Goal: Transaction & Acquisition: Purchase product/service

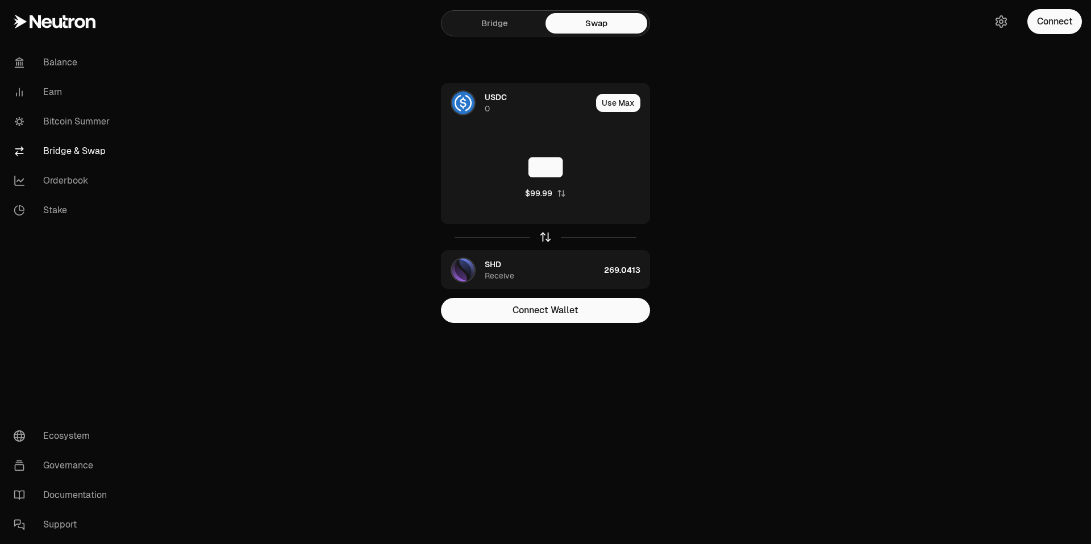
click at [549, 233] on icon "button" at bounding box center [545, 237] width 12 height 12
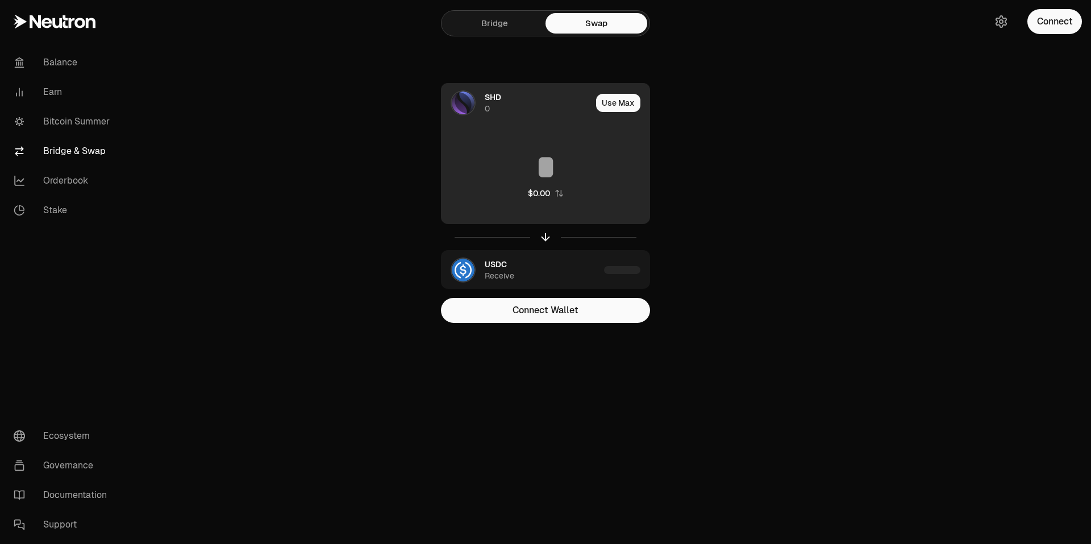
type input "**********"
click at [541, 170] on input "**********" at bounding box center [545, 167] width 208 height 34
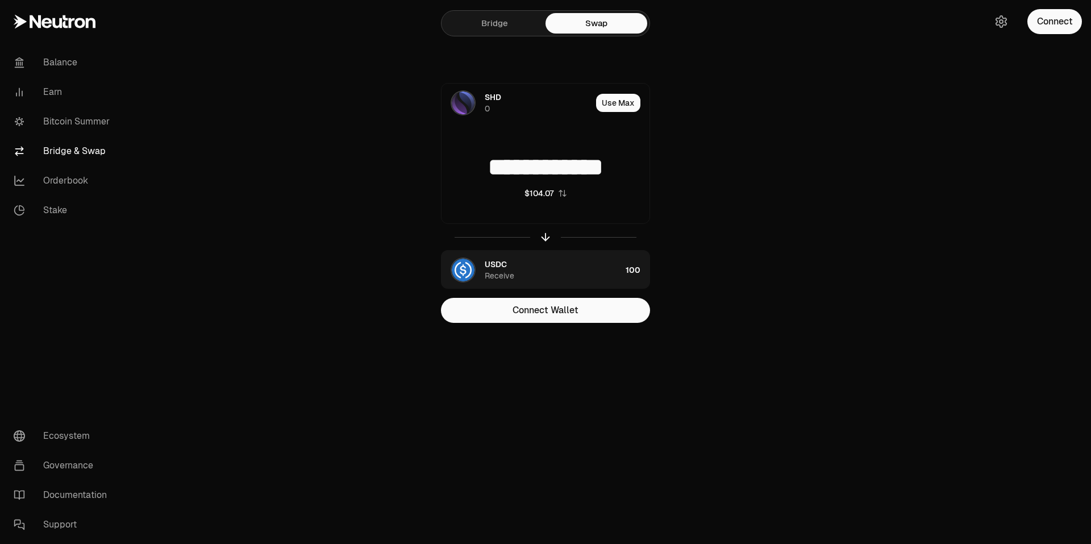
drag, startPoint x: 464, startPoint y: 169, endPoint x: 719, endPoint y: 178, distance: 255.2
click at [709, 177] on div "**********" at bounding box center [545, 203] width 382 height 240
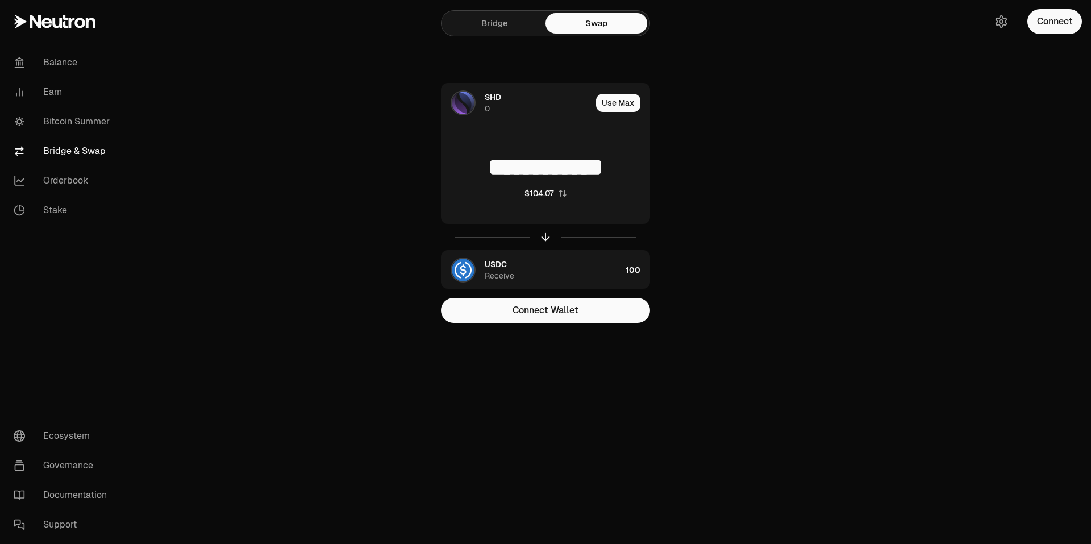
click at [722, 183] on div "**********" at bounding box center [545, 203] width 382 height 240
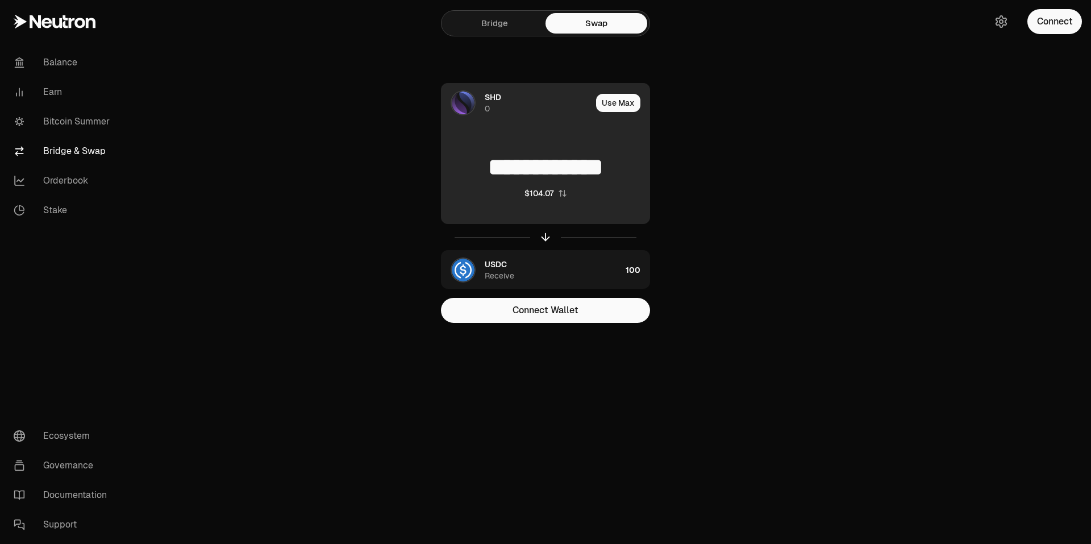
click at [473, 97] on img at bounding box center [463, 102] width 23 height 23
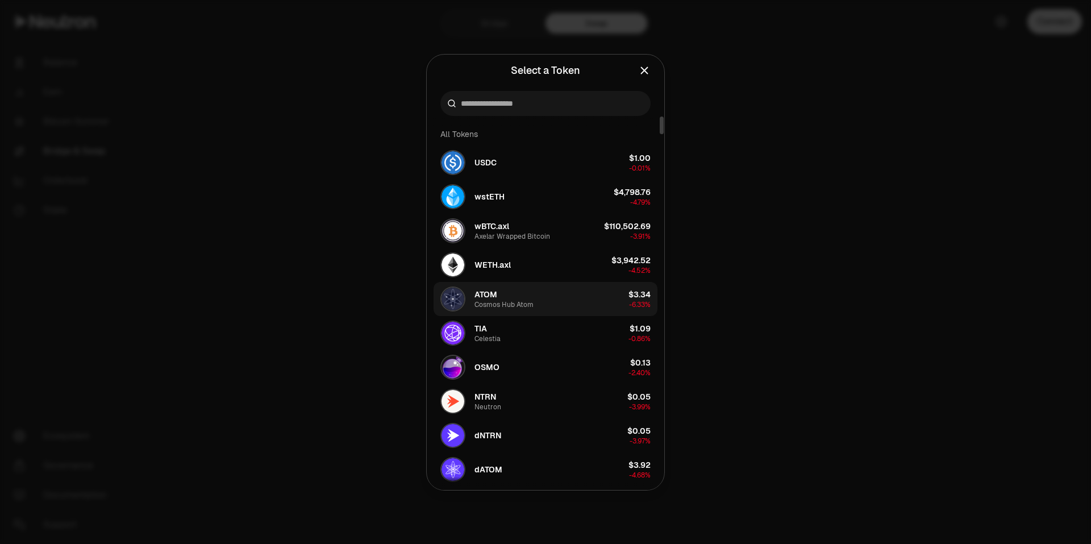
click at [588, 298] on button "ATOM Cosmos Hub Atom $3.34 -6.33%" at bounding box center [545, 299] width 224 height 34
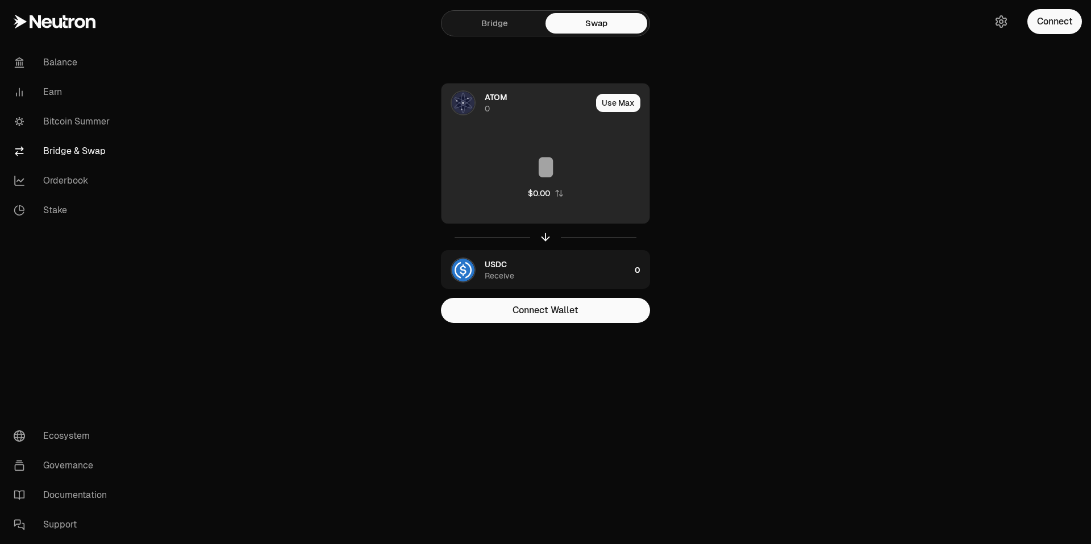
drag, startPoint x: 560, startPoint y: 173, endPoint x: 596, endPoint y: 187, distance: 39.0
click at [560, 173] on input at bounding box center [545, 167] width 208 height 34
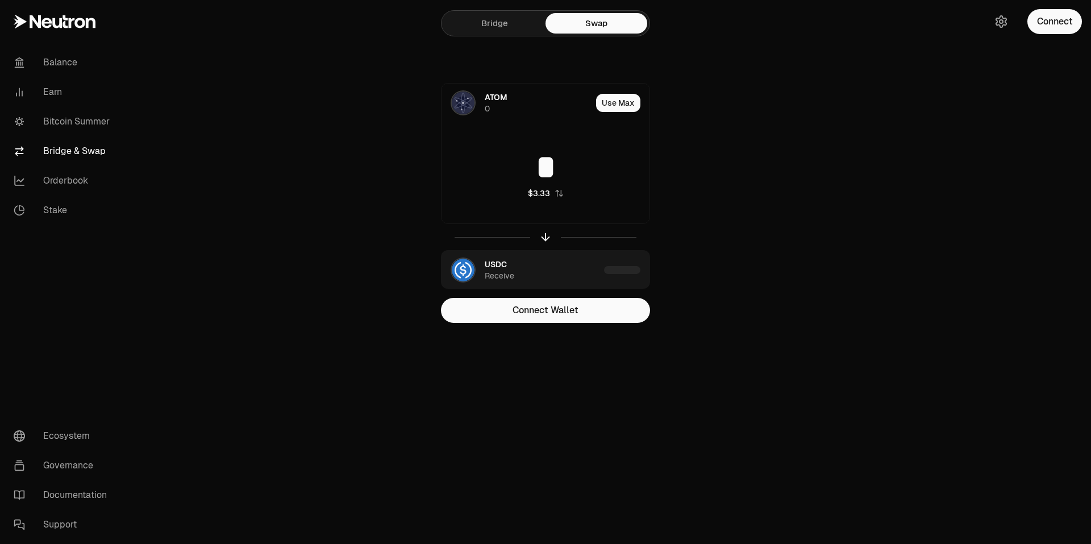
type input "*"
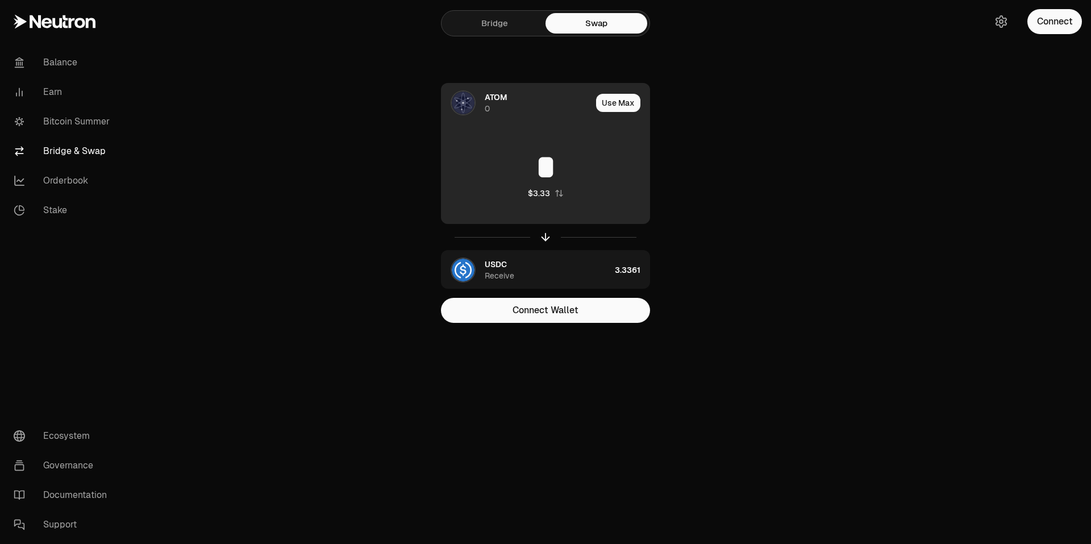
type input "*"
click at [470, 107] on img at bounding box center [463, 102] width 23 height 23
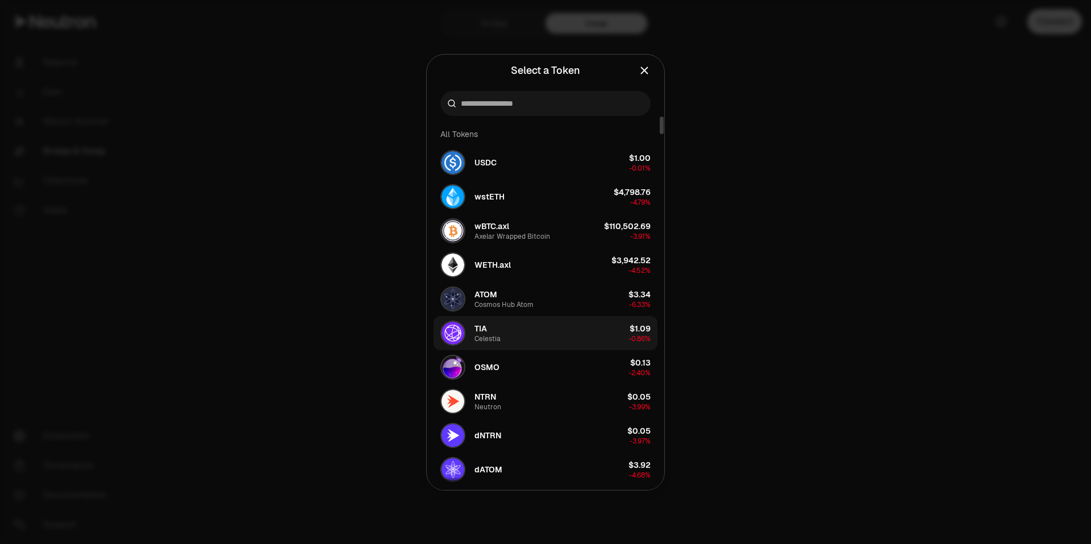
click at [509, 335] on button "[PERSON_NAME] $1.09 -0.86%" at bounding box center [545, 333] width 224 height 34
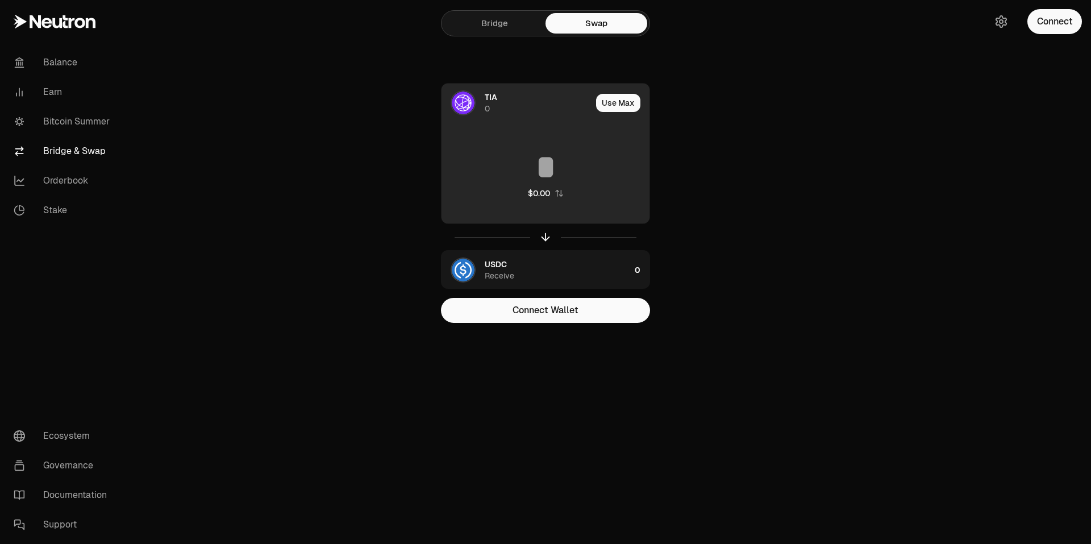
click at [564, 178] on input at bounding box center [545, 167] width 208 height 34
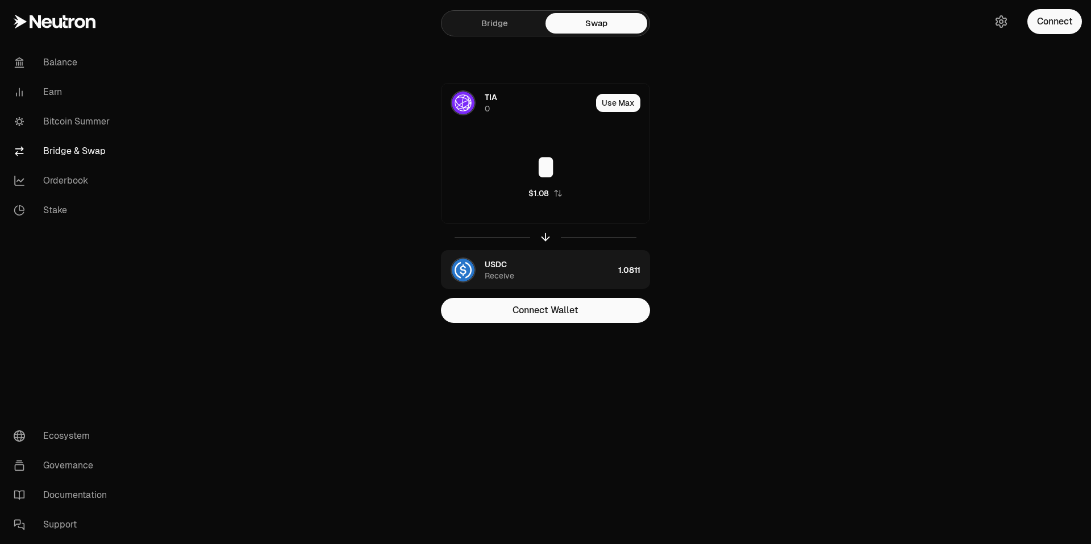
type input "*"
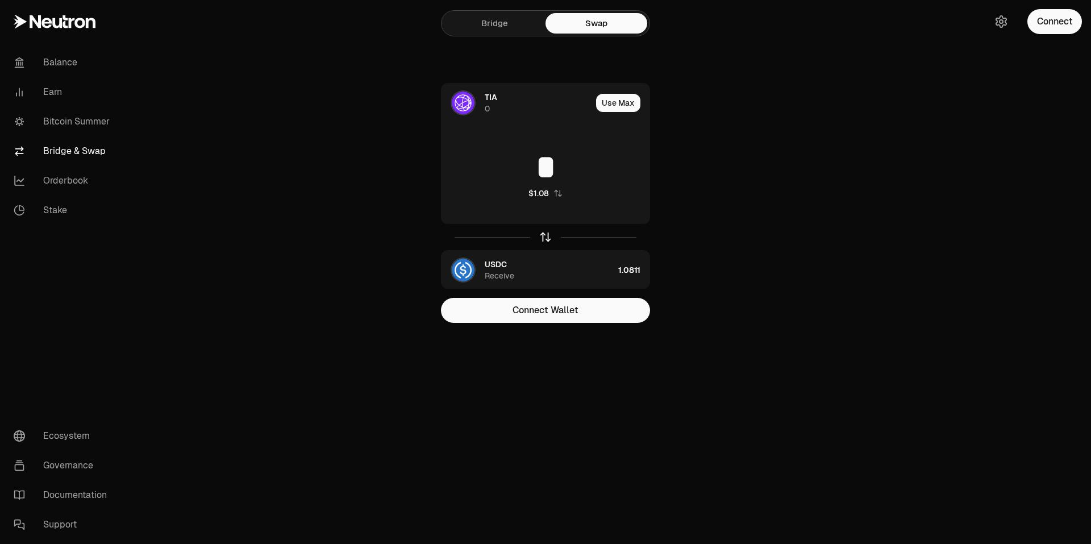
click at [547, 237] on icon "button" at bounding box center [545, 237] width 12 height 12
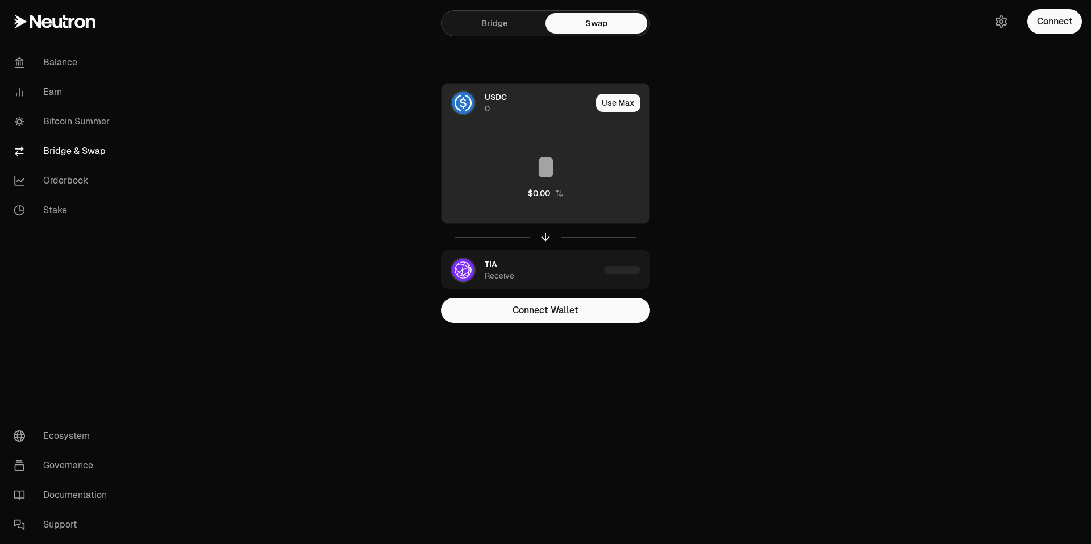
click at [552, 170] on input at bounding box center [545, 167] width 208 height 34
drag, startPoint x: 622, startPoint y: 162, endPoint x: 456, endPoint y: 175, distance: 166.4
click at [456, 175] on input "********" at bounding box center [545, 167] width 208 height 34
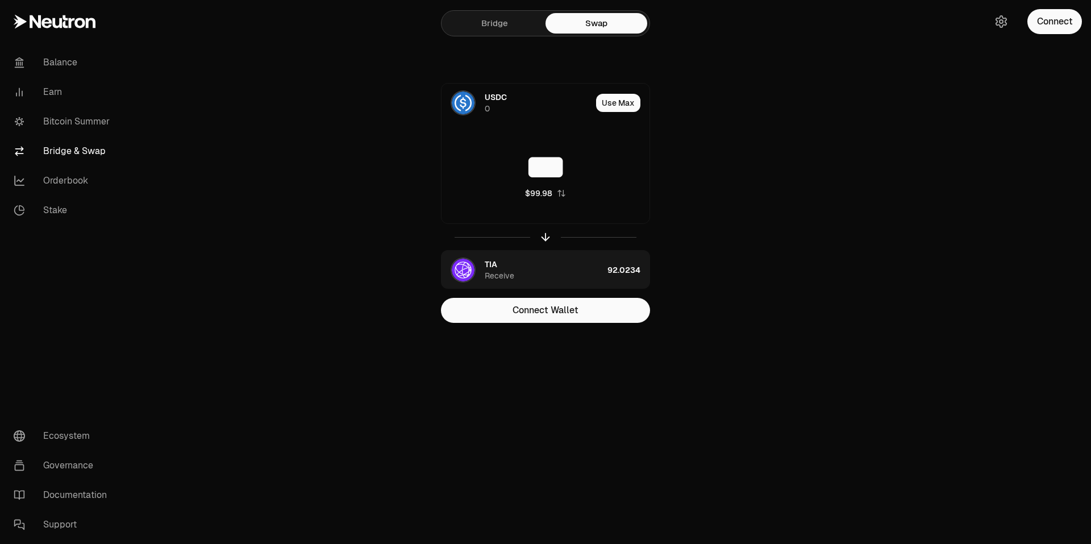
type input "***"
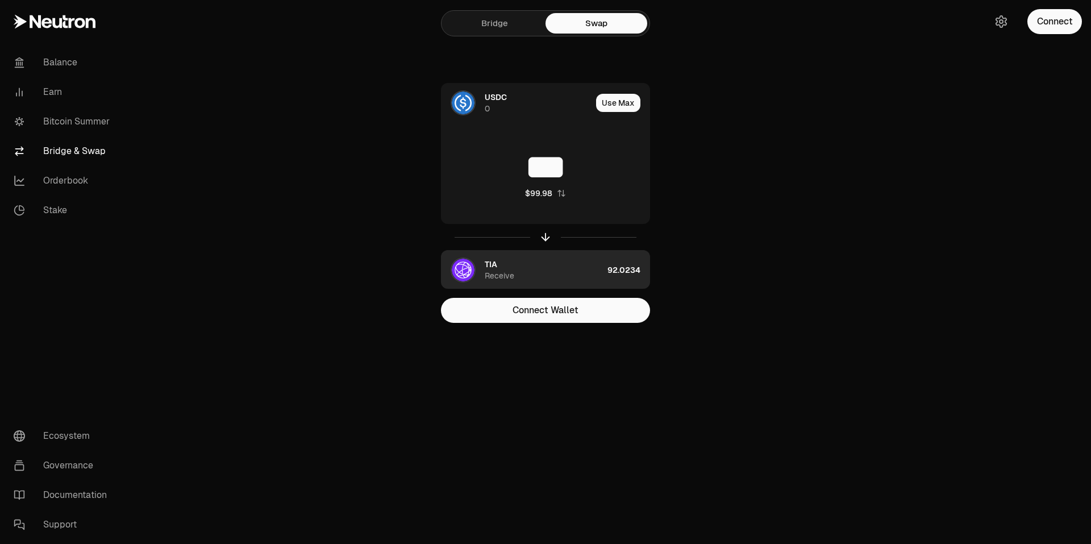
click at [475, 270] on div "TIA Receive" at bounding box center [521, 269] width 161 height 39
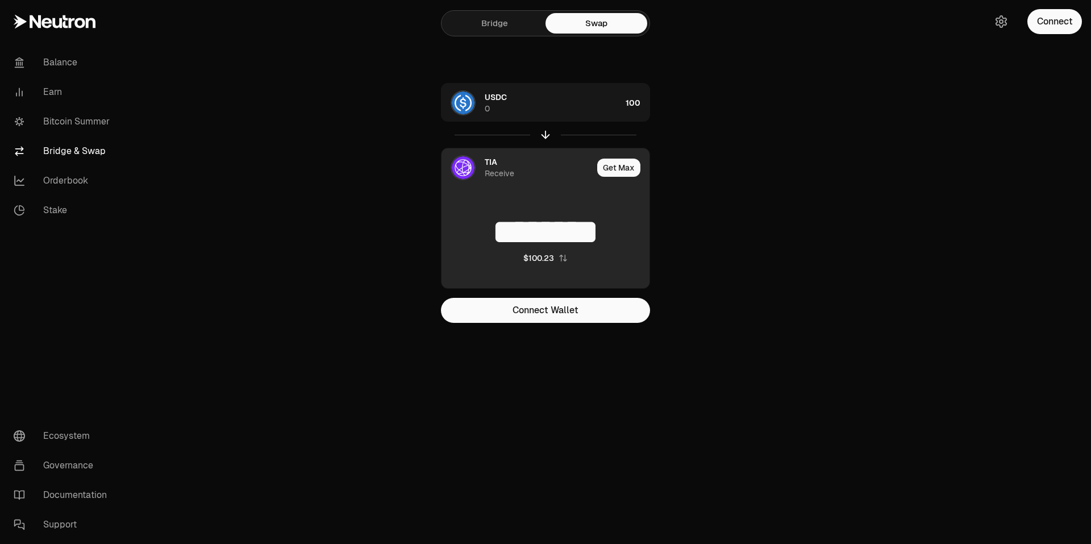
click at [465, 169] on img at bounding box center [463, 167] width 23 height 23
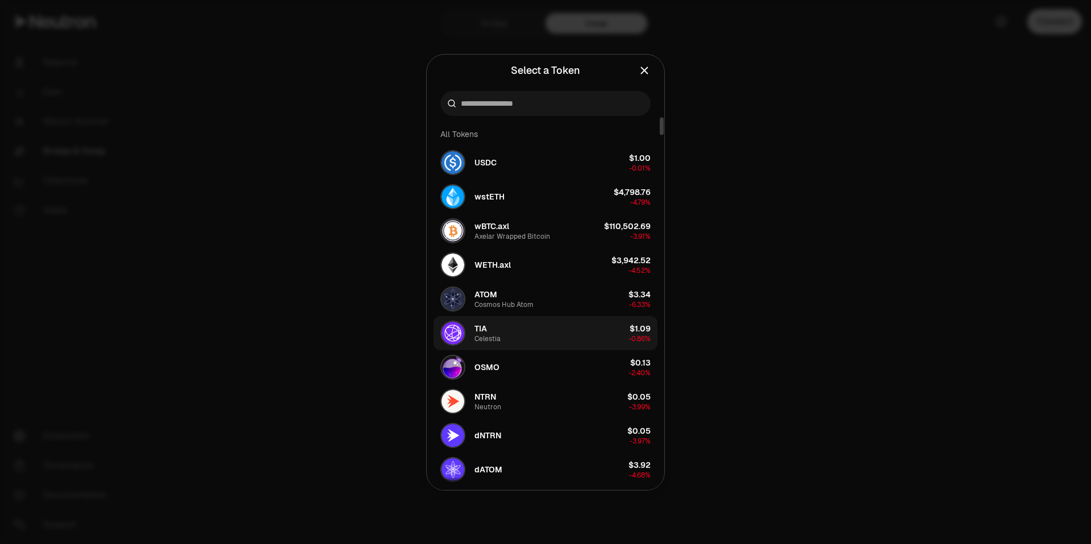
scroll to position [57, 0]
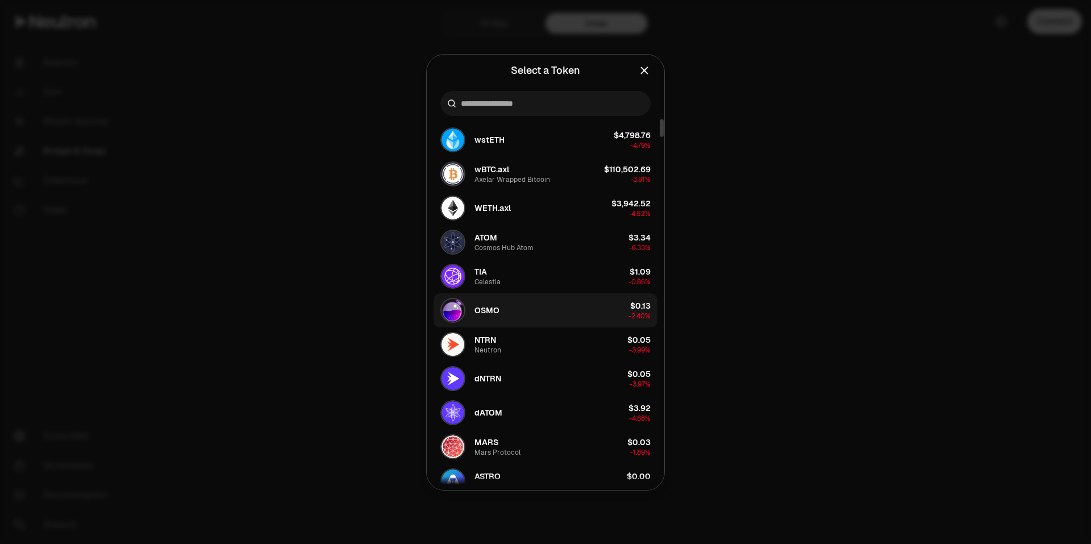
click at [581, 312] on button "OSMO $0.13 -2.40%" at bounding box center [545, 310] width 224 height 34
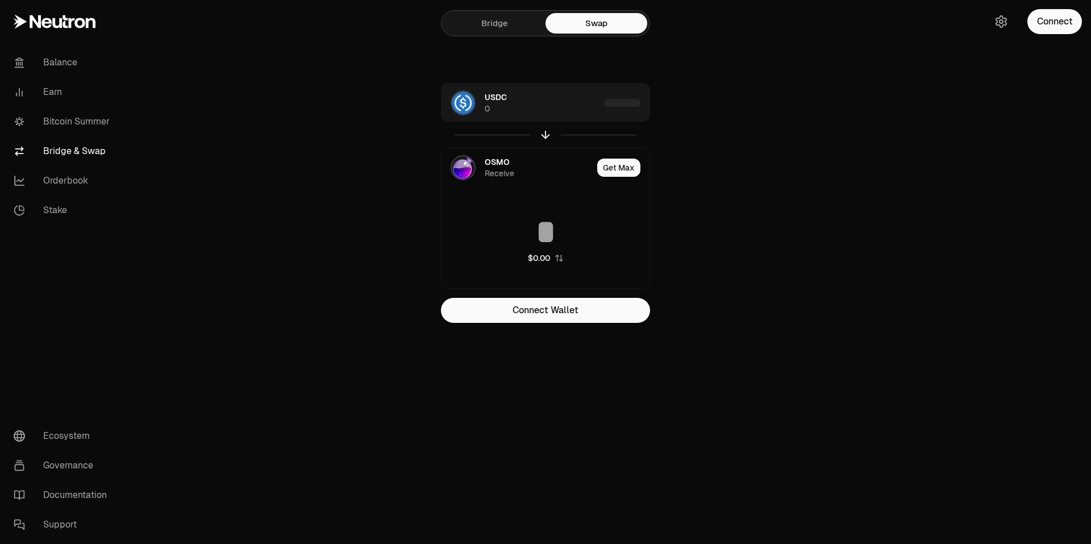
type input "**********"
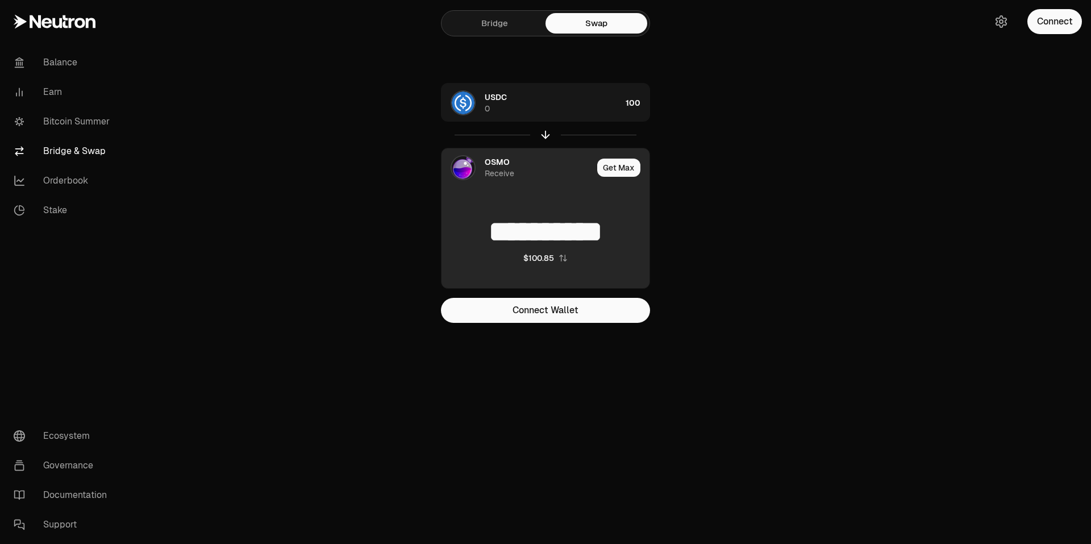
click at [474, 167] on img at bounding box center [463, 167] width 23 height 23
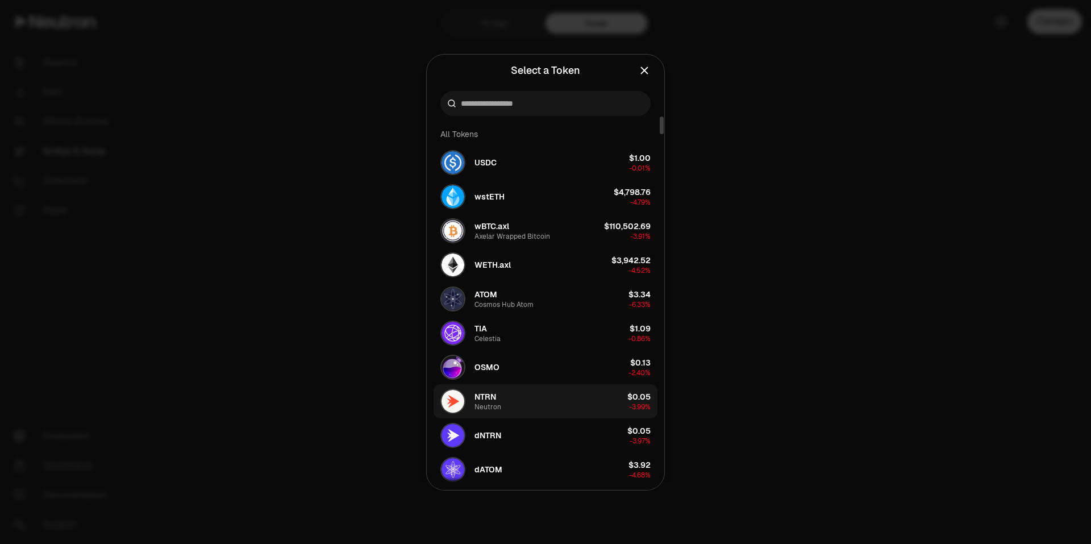
click at [520, 399] on button "NTRN Neutron $0.05 -3.99%" at bounding box center [545, 401] width 224 height 34
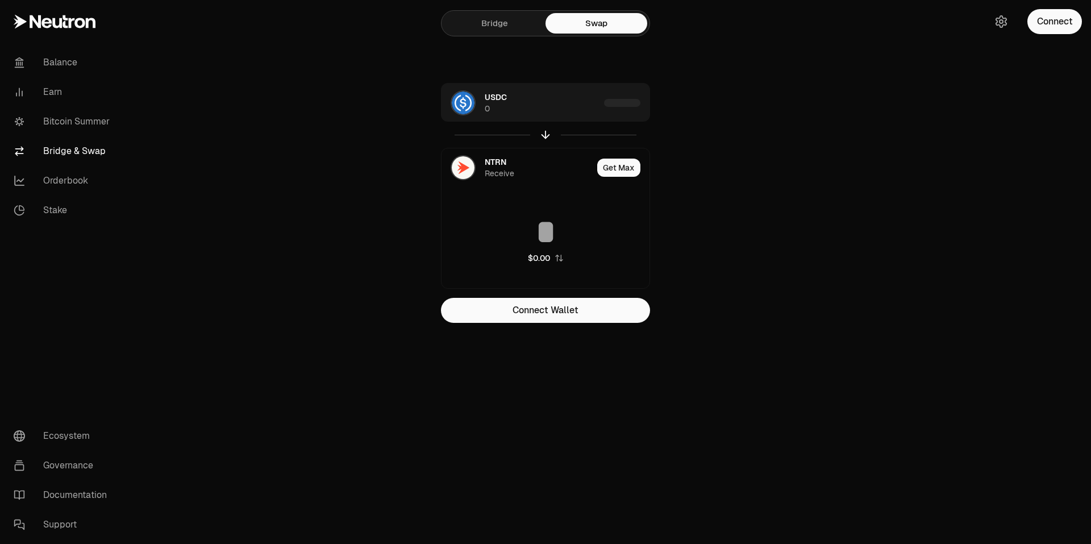
type input "**********"
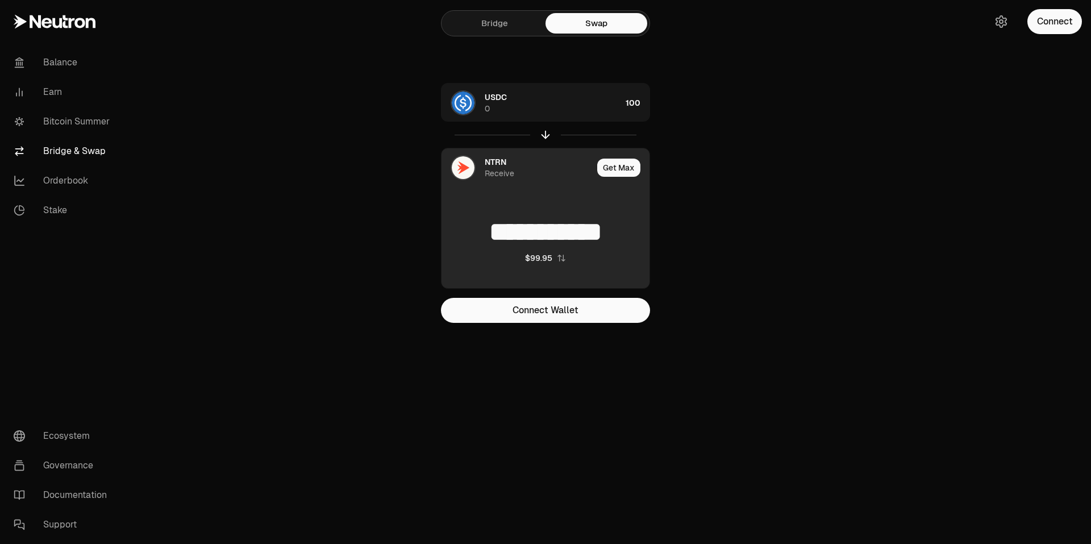
click at [473, 166] on img at bounding box center [463, 167] width 23 height 23
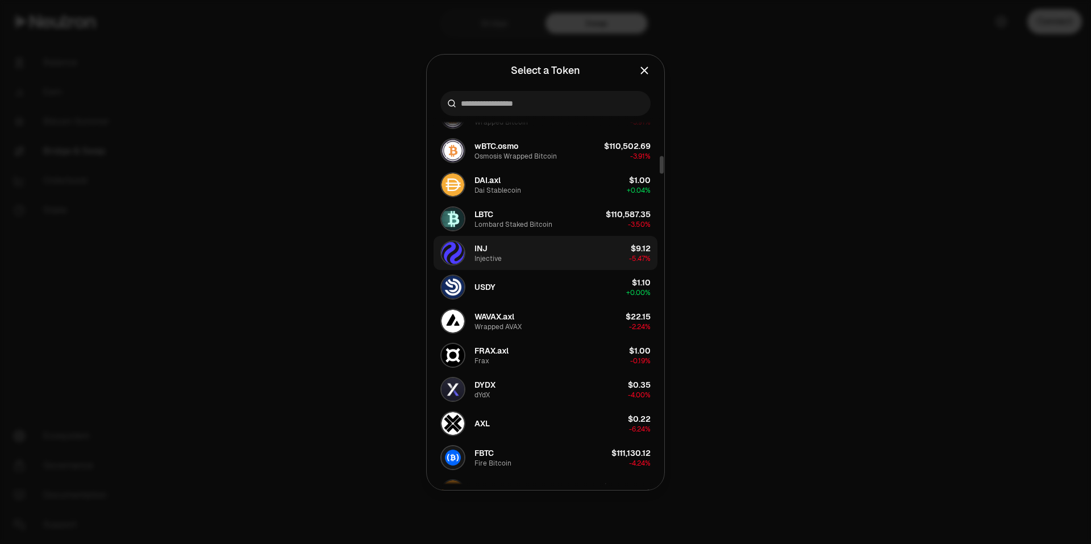
scroll to position [852, 0]
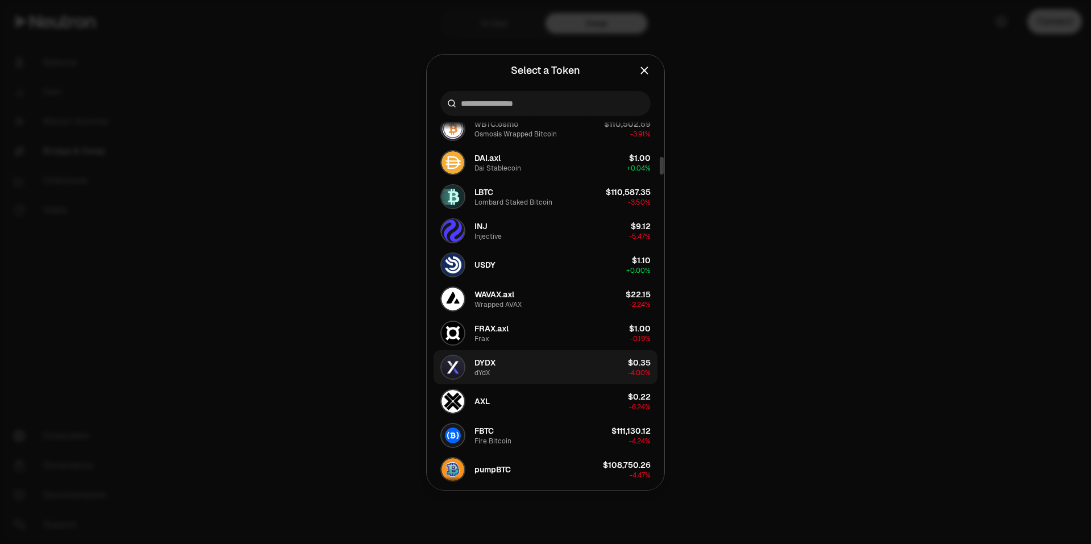
click at [568, 375] on button "DYDX dYdX $0.35 -4.00%" at bounding box center [545, 367] width 224 height 34
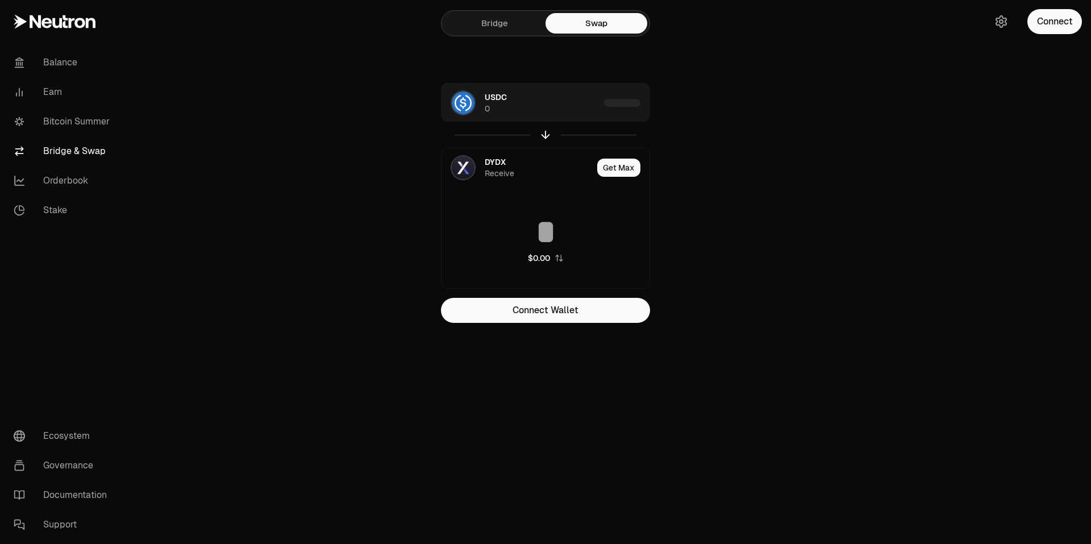
type input "**********"
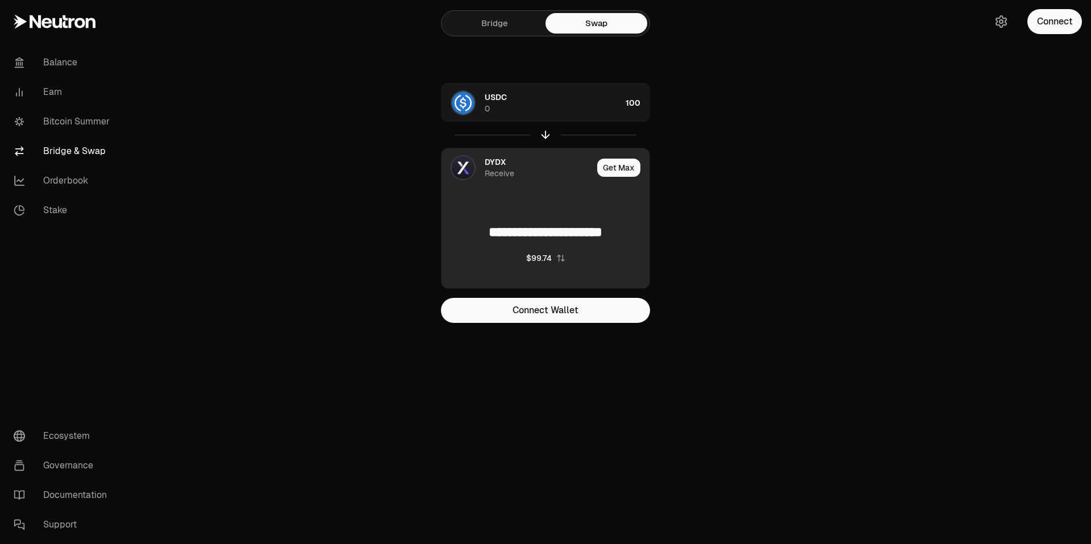
click at [482, 170] on div "DYDX Receive" at bounding box center [516, 167] width 151 height 39
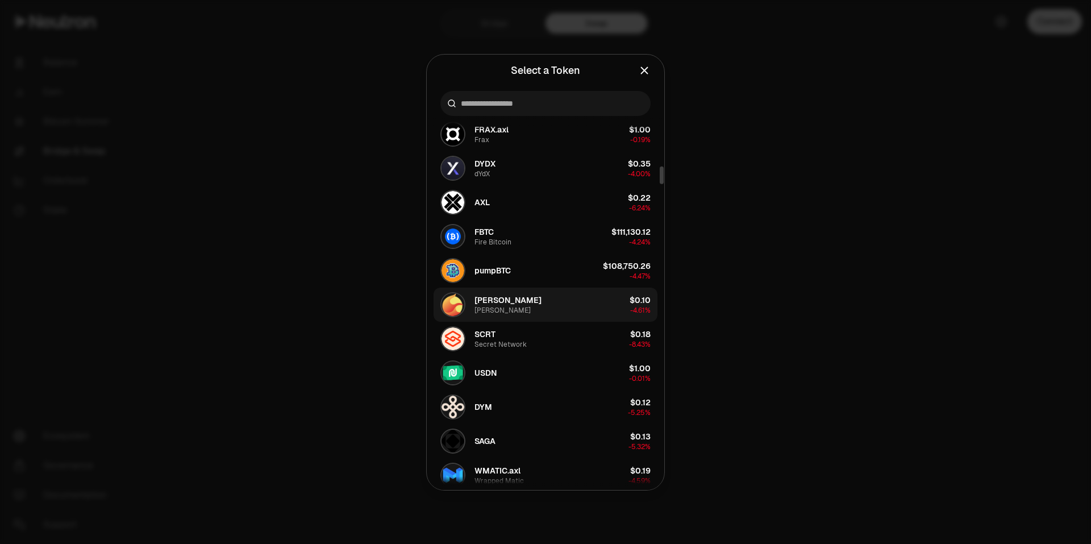
scroll to position [1079, 0]
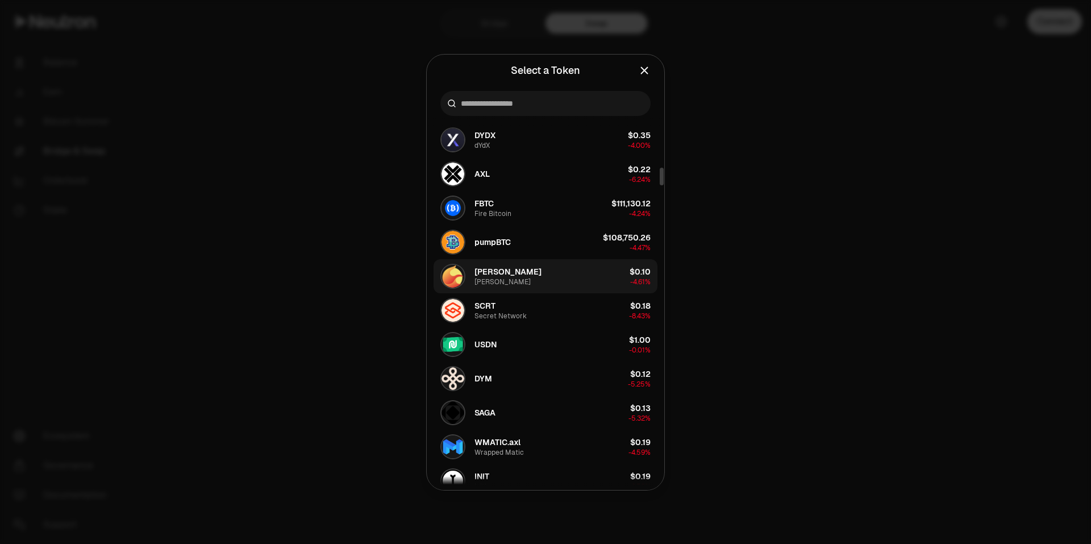
click at [553, 314] on button "SCRT Secret Network $0.18 -8.43%" at bounding box center [545, 310] width 224 height 34
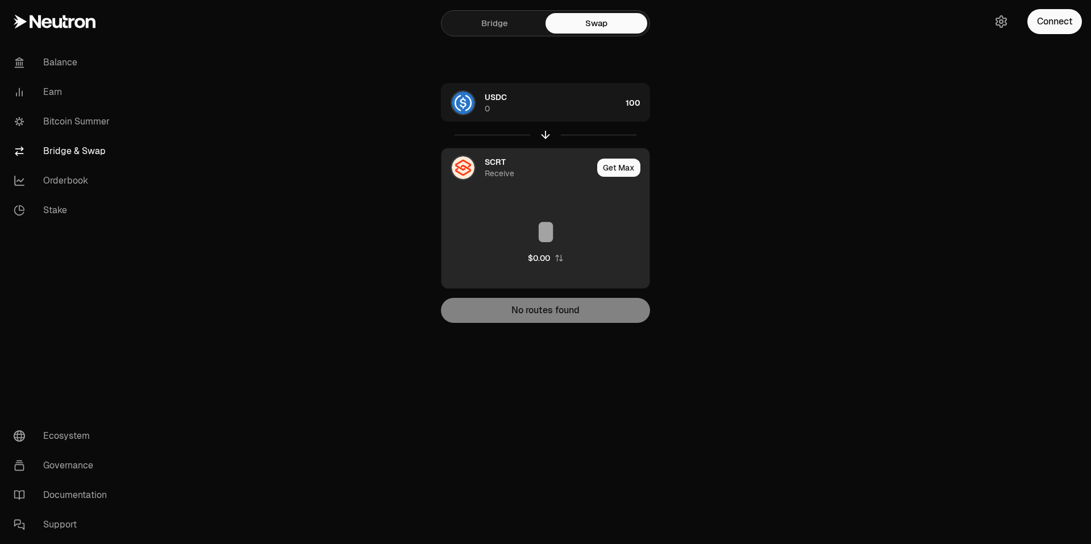
click at [470, 168] on img at bounding box center [463, 167] width 23 height 23
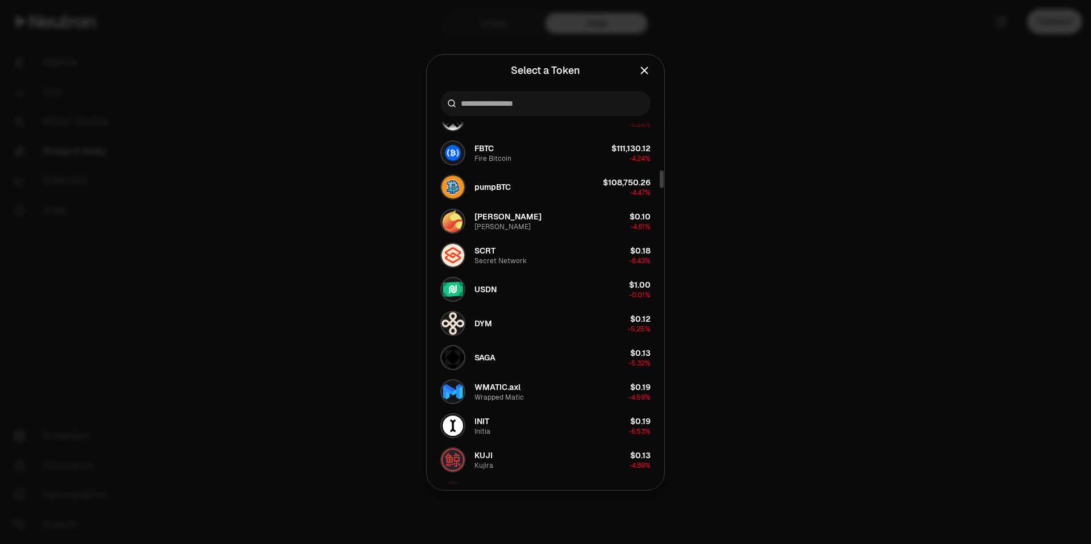
scroll to position [1136, 0]
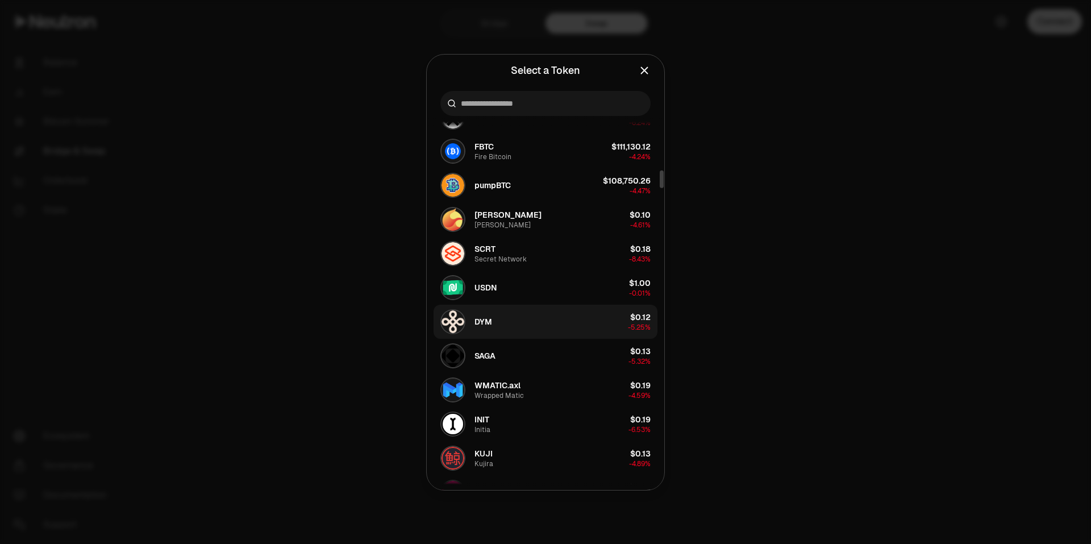
click at [517, 330] on button "DYM $0.12 -5.25%" at bounding box center [545, 321] width 224 height 34
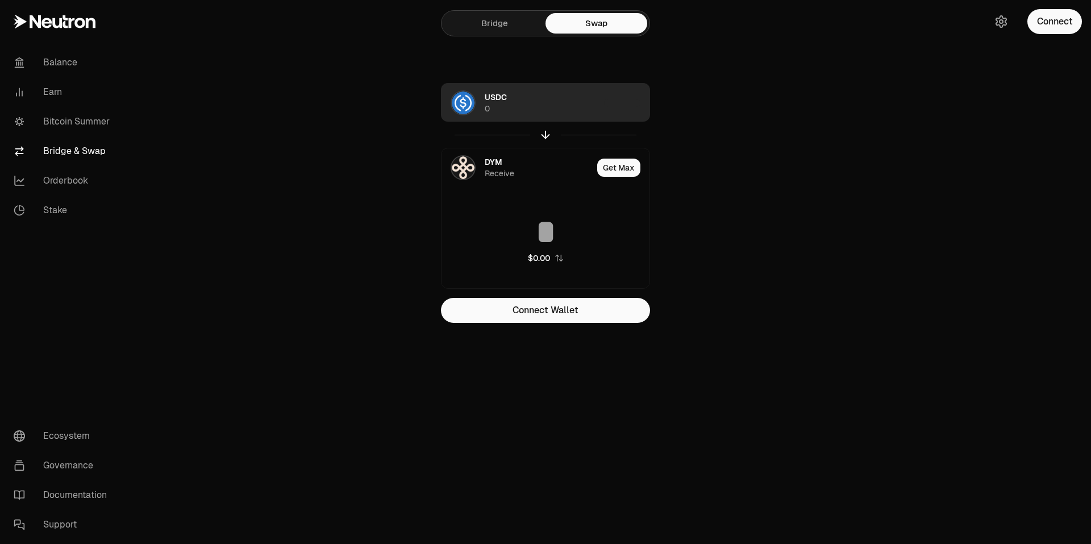
type input "**********"
click at [462, 110] on img "button" at bounding box center [463, 102] width 23 height 23
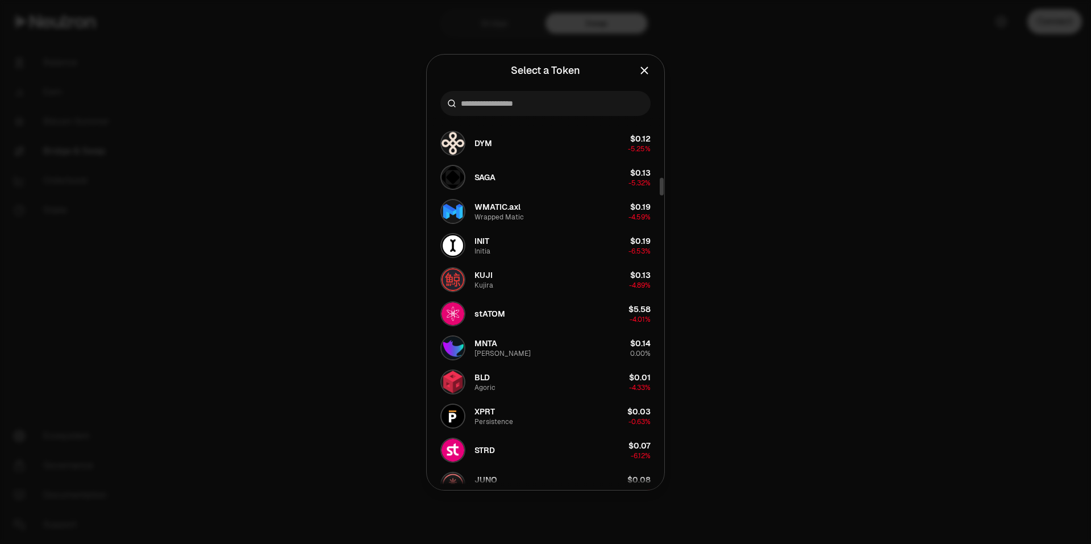
scroll to position [1339, 0]
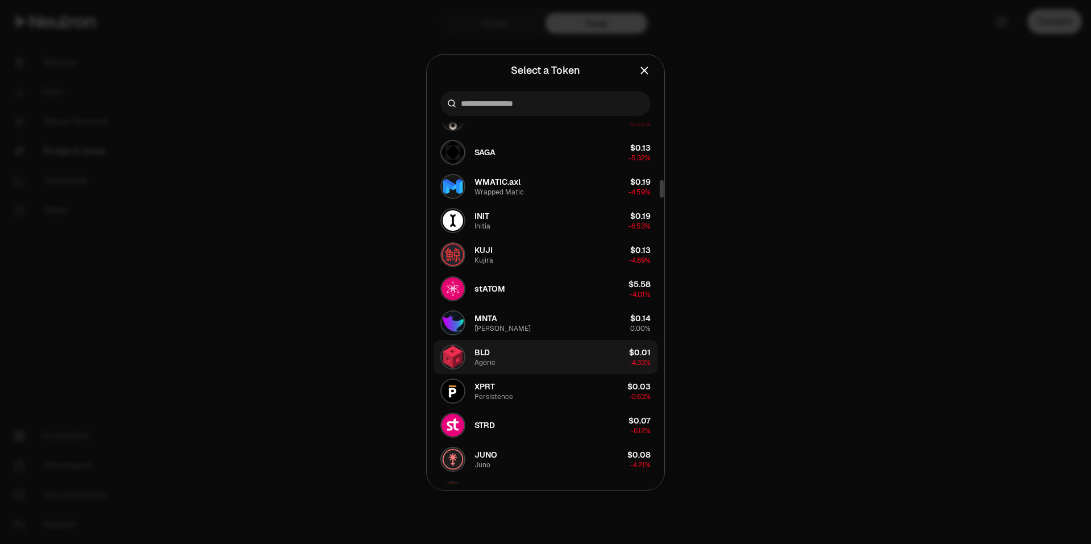
click at [498, 365] on button "BLD Agoric $0.01 -4.33%" at bounding box center [545, 357] width 224 height 34
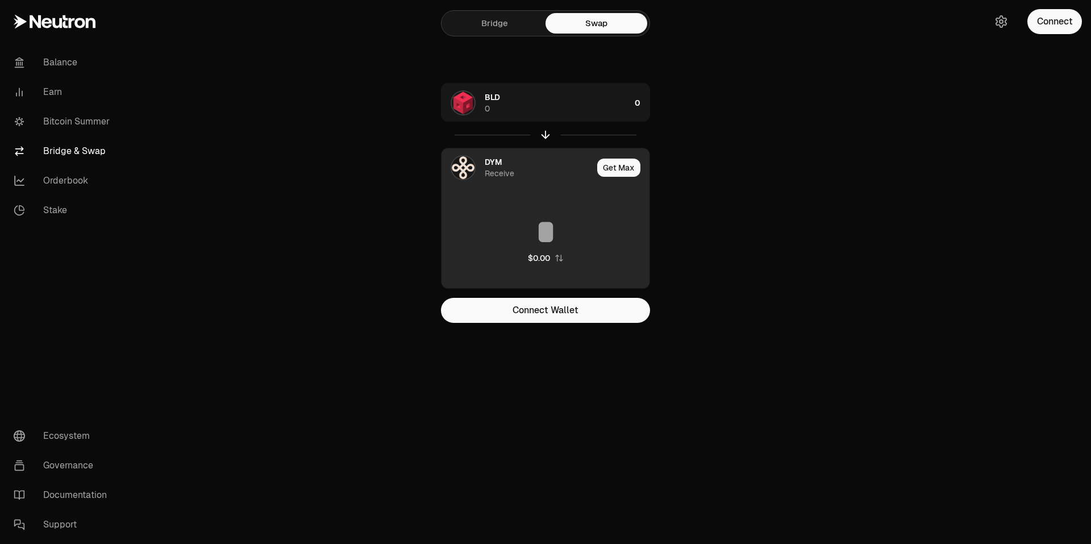
click at [466, 168] on img at bounding box center [463, 167] width 23 height 23
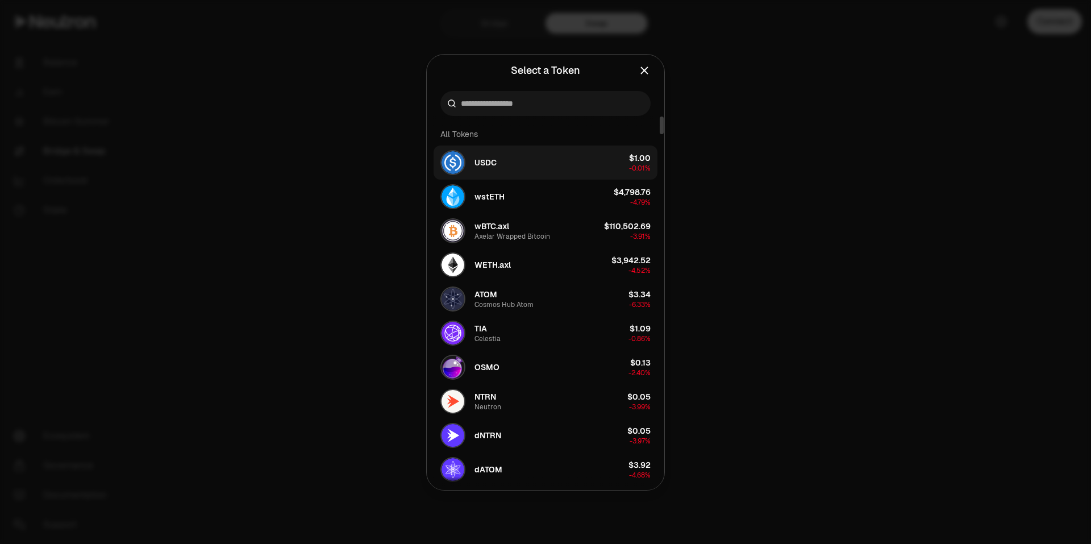
click at [492, 165] on span "USDC" at bounding box center [485, 162] width 22 height 11
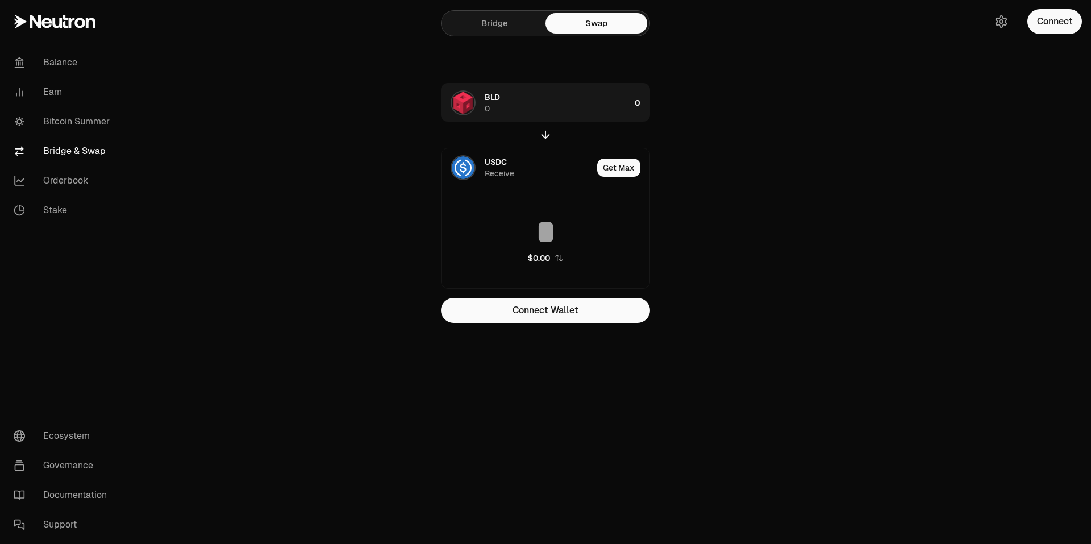
click at [545, 128] on icon "button" at bounding box center [545, 134] width 12 height 12
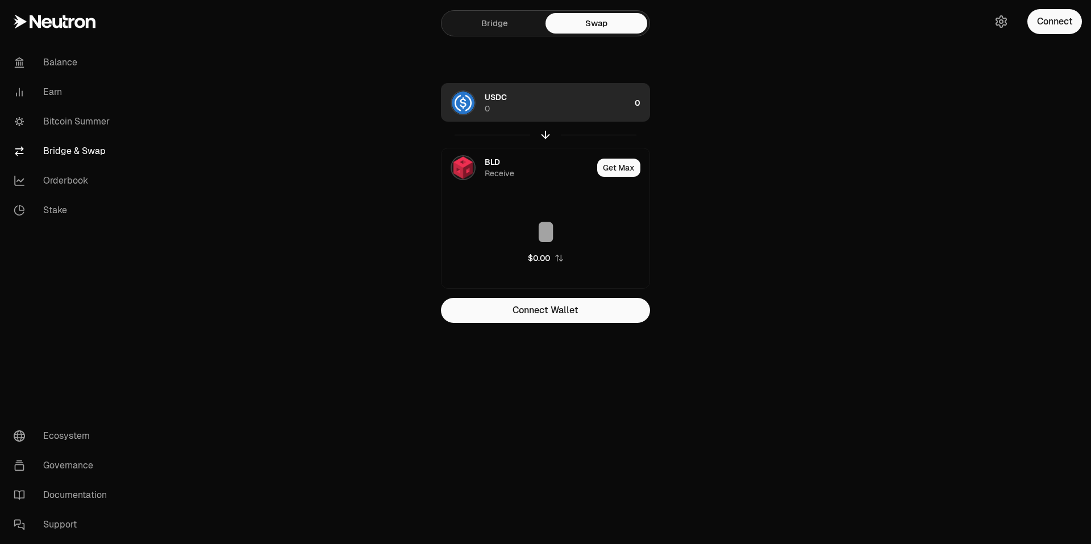
click at [553, 107] on div "USDC 0" at bounding box center [557, 102] width 145 height 23
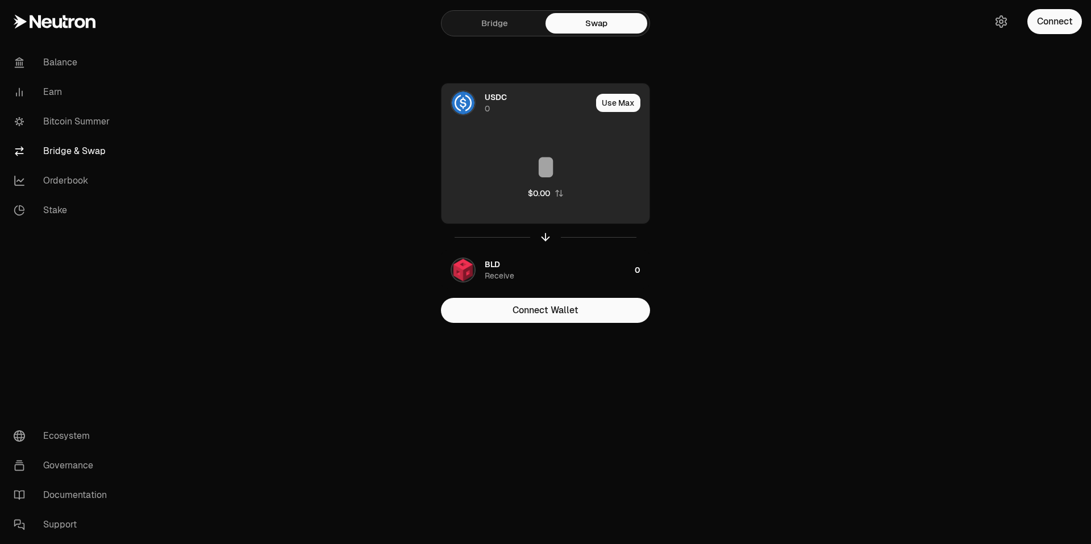
click at [550, 172] on input at bounding box center [545, 167] width 208 height 34
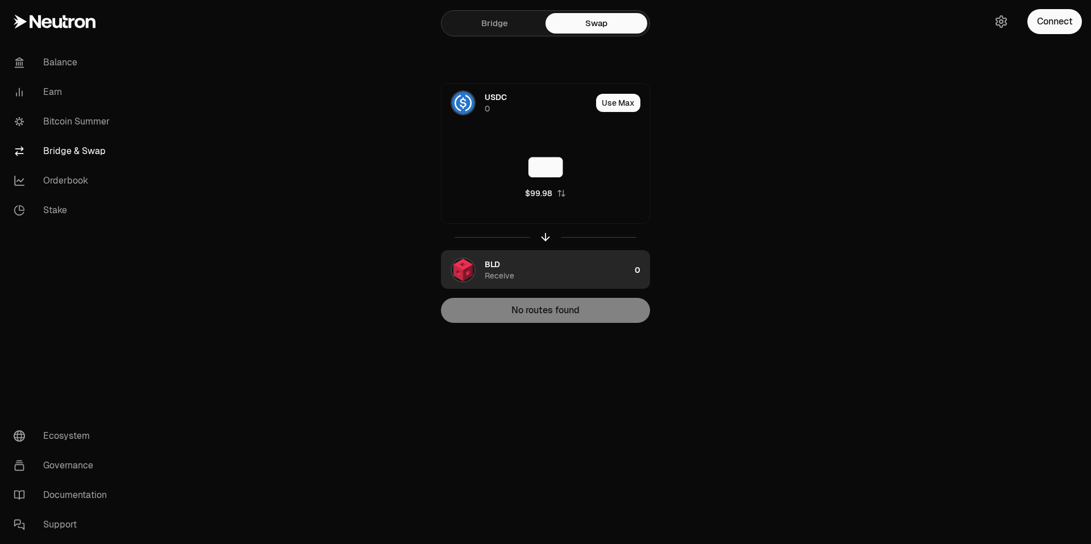
type input "***"
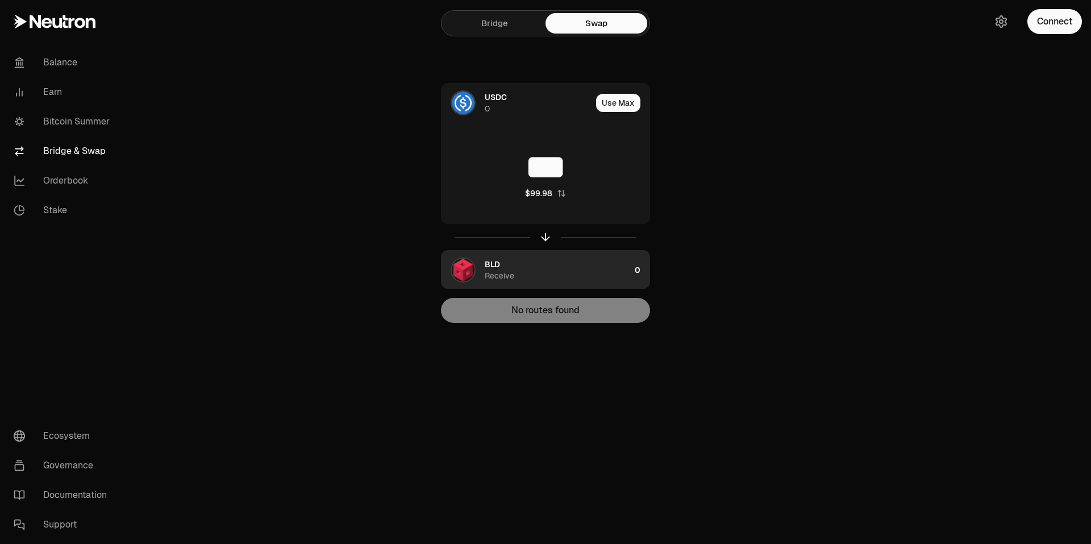
click at [468, 262] on img "button" at bounding box center [463, 269] width 23 height 23
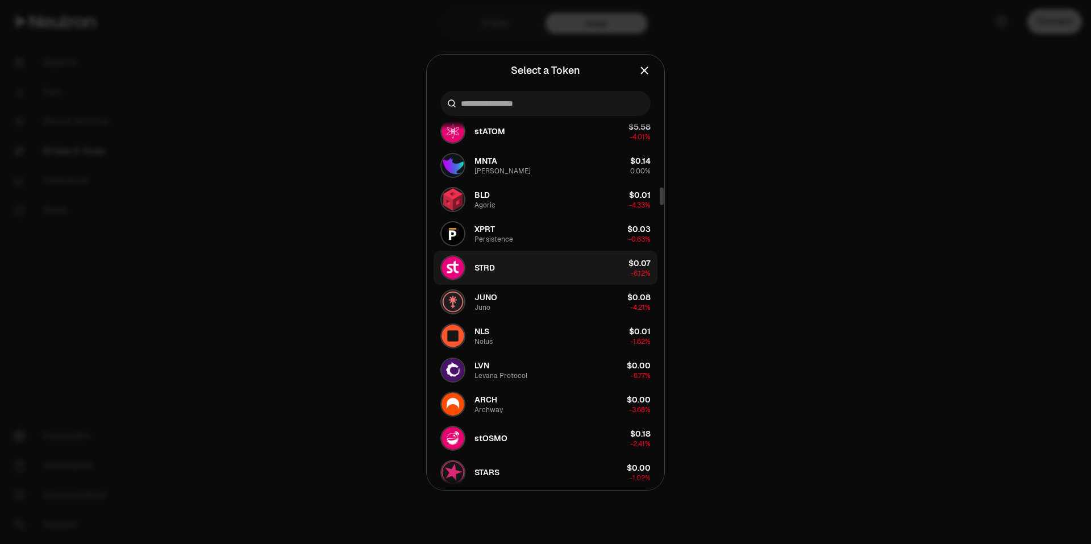
scroll to position [1477, 0]
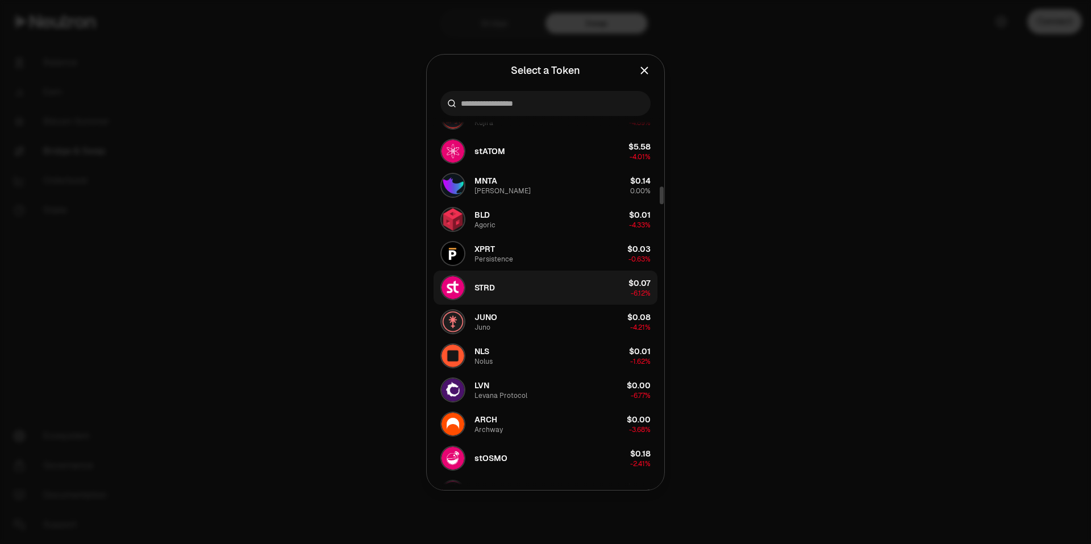
click at [515, 291] on button "STRD $0.07 -6.12%" at bounding box center [545, 287] width 224 height 34
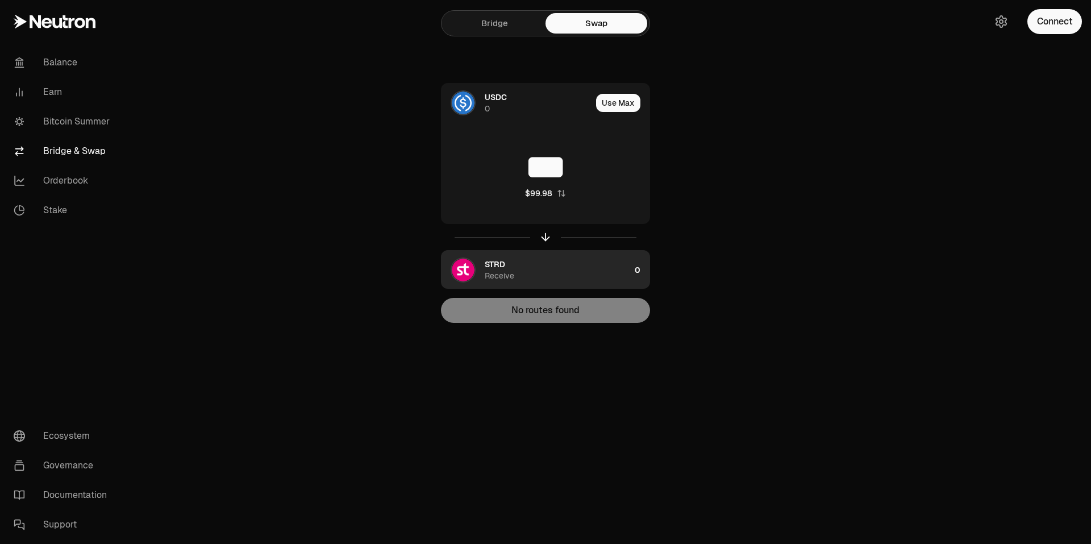
click at [457, 273] on img "button" at bounding box center [463, 269] width 23 height 23
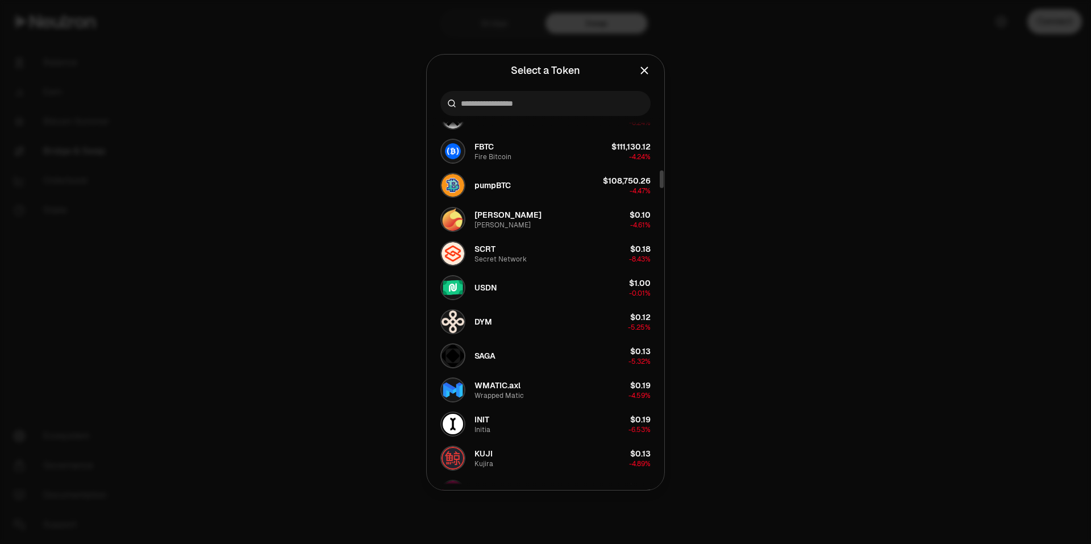
scroll to position [1193, 0]
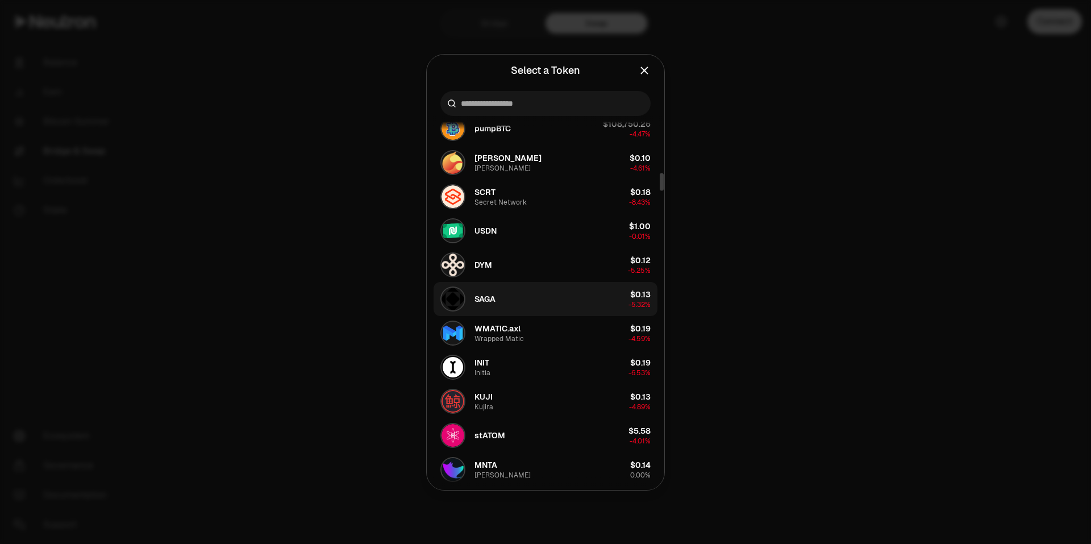
click at [478, 298] on span "SAGA" at bounding box center [484, 298] width 21 height 11
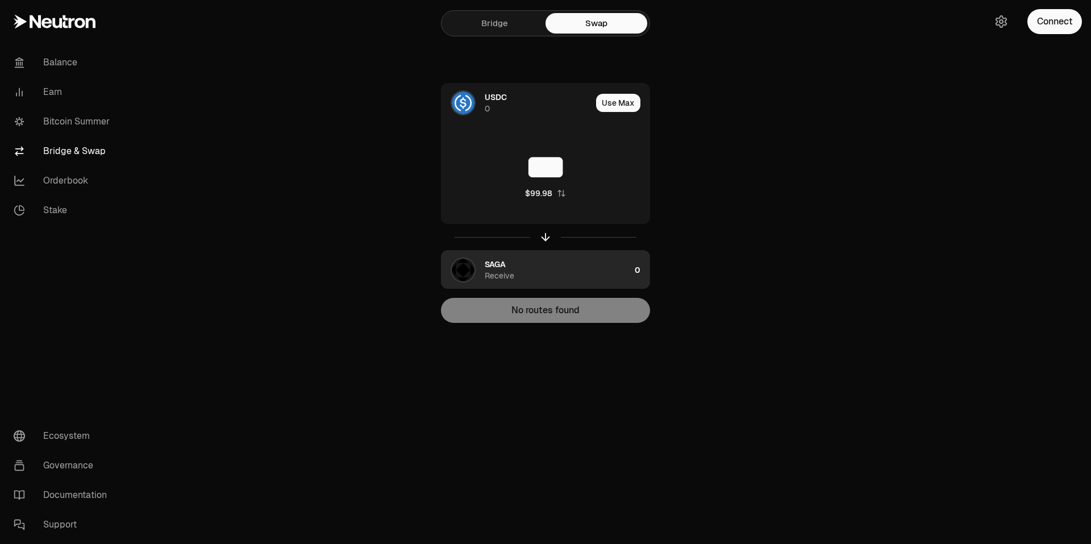
click at [465, 265] on img "button" at bounding box center [463, 269] width 23 height 23
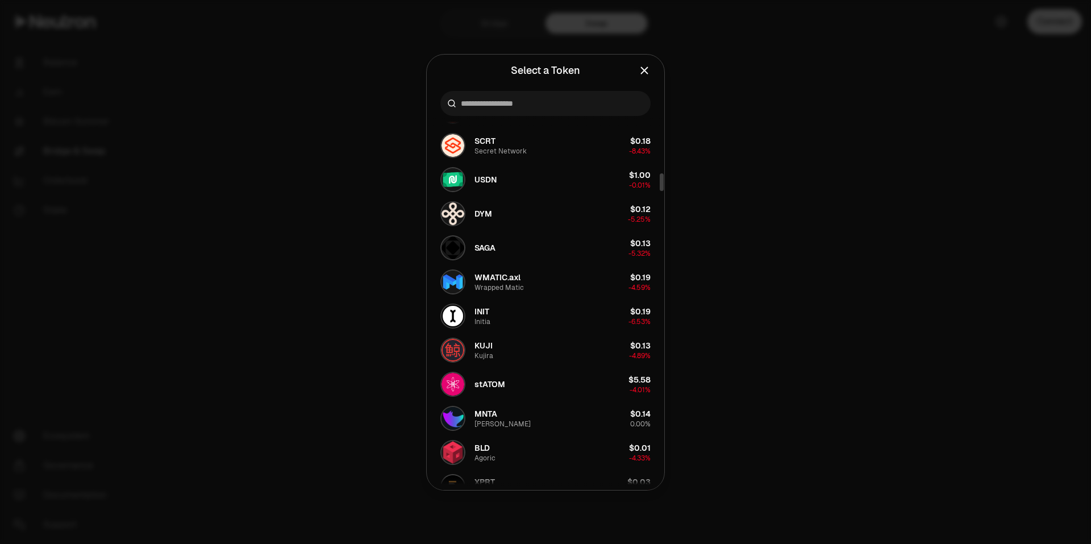
scroll to position [1250, 0]
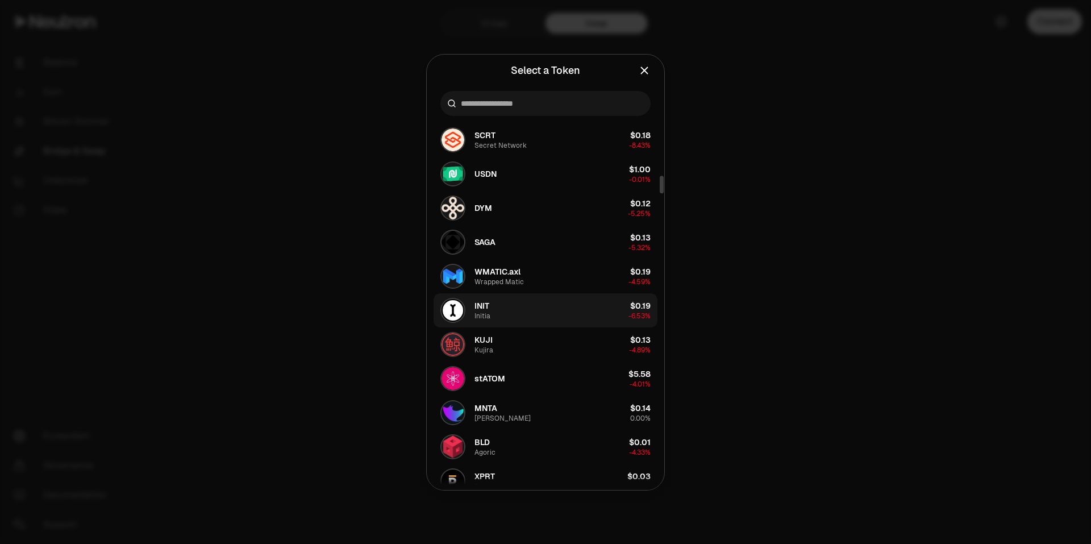
click at [471, 307] on div "INIT Initia" at bounding box center [465, 310] width 50 height 25
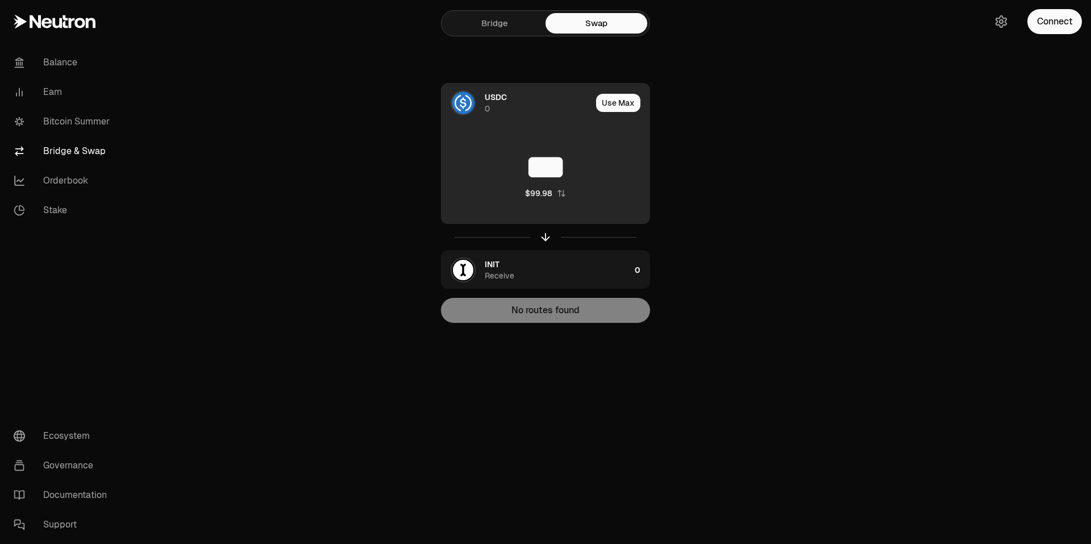
click at [471, 109] on img at bounding box center [463, 102] width 23 height 23
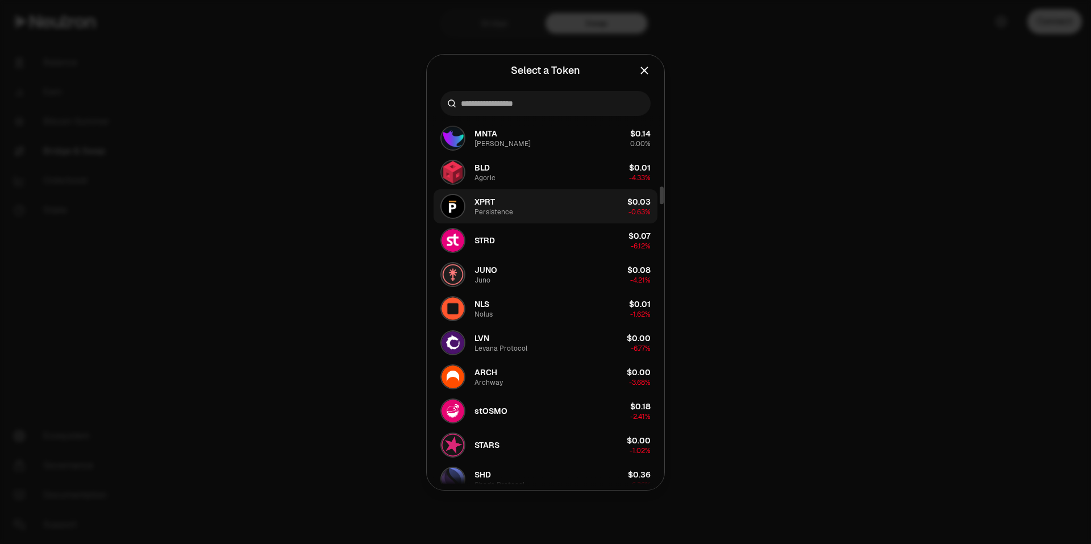
scroll to position [1534, 0]
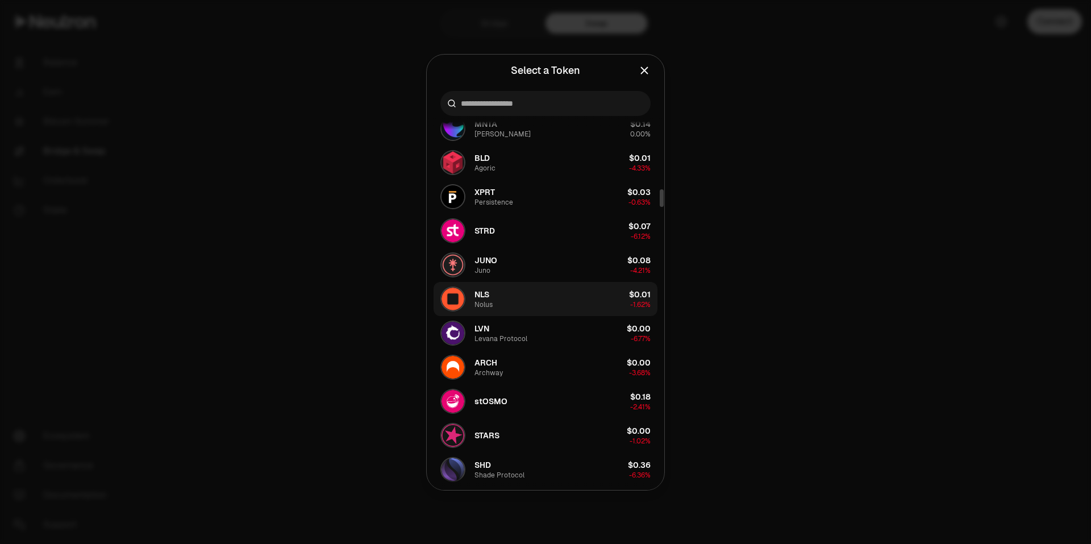
click at [495, 301] on button "NLS Nolus $0.01 -1.62%" at bounding box center [545, 299] width 224 height 34
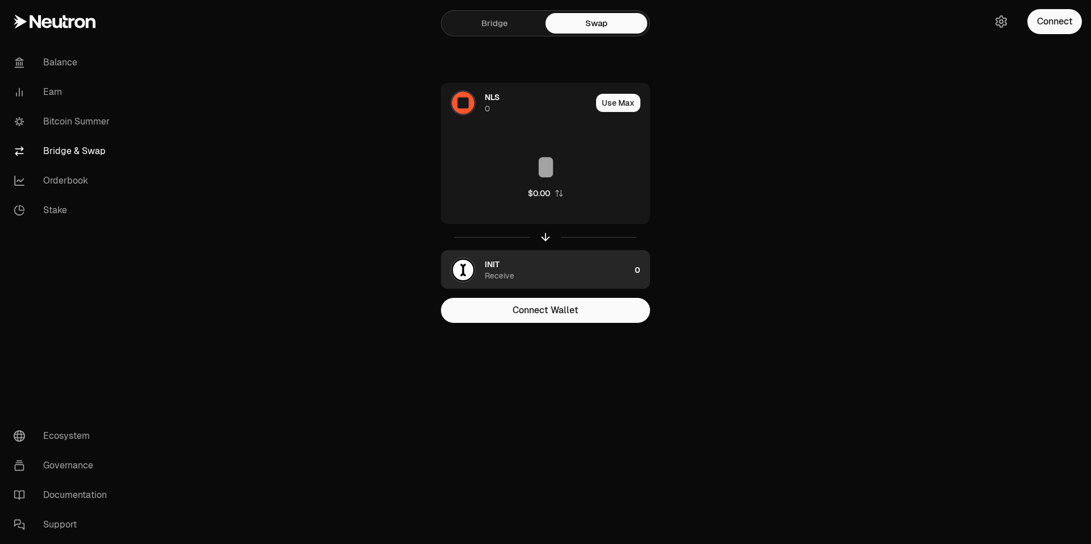
click at [474, 273] on div "button" at bounding box center [462, 269] width 25 height 25
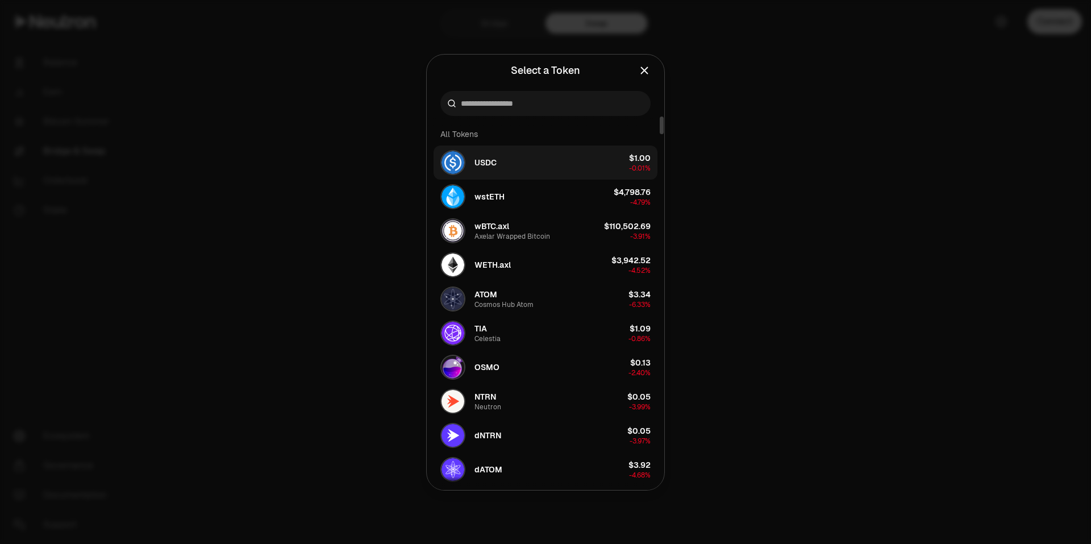
click at [515, 167] on button "USDC $1.00 -0.01%" at bounding box center [545, 162] width 224 height 34
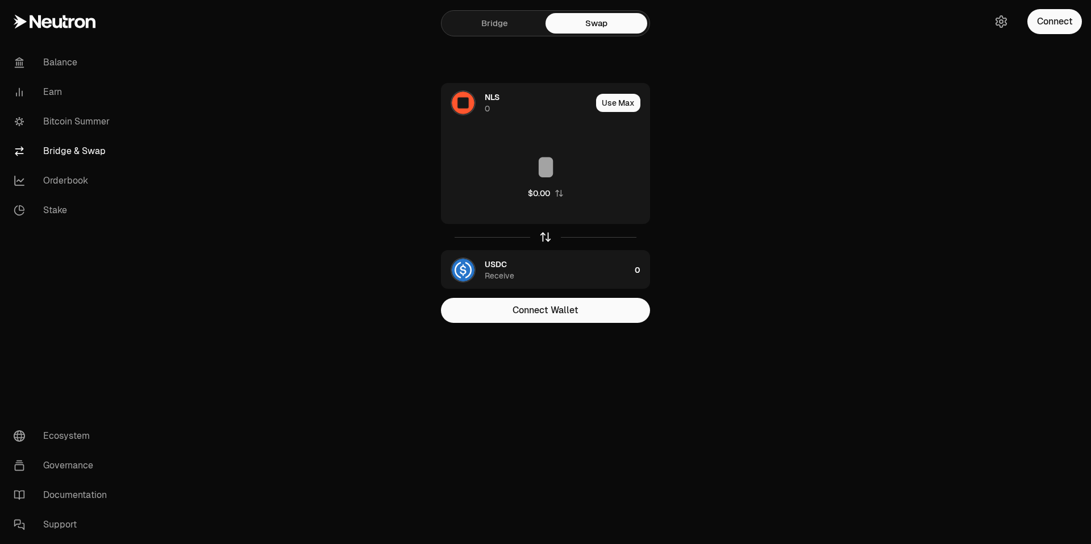
click at [544, 241] on icon "button" at bounding box center [545, 237] width 12 height 12
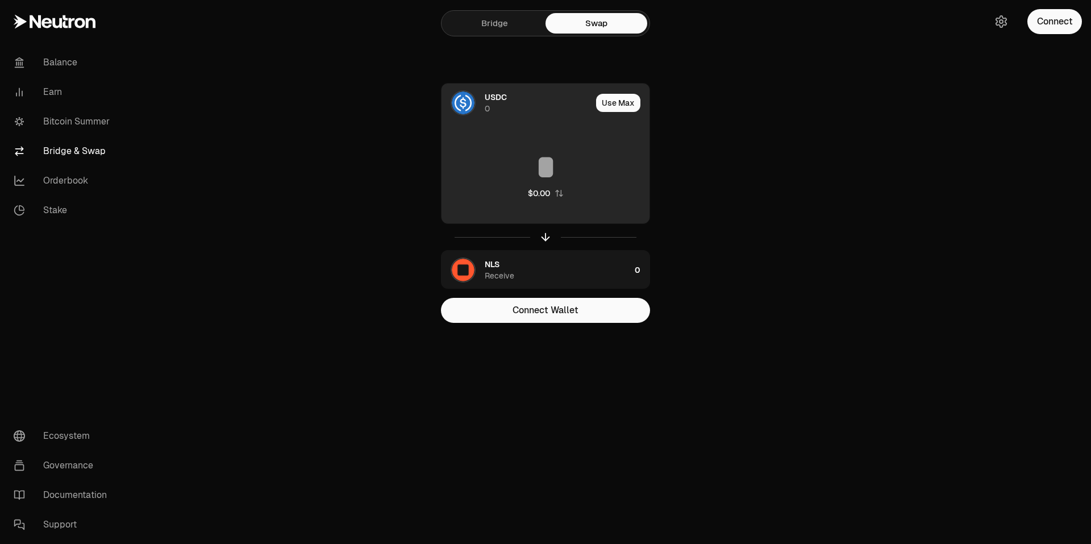
click at [562, 169] on input at bounding box center [545, 167] width 208 height 34
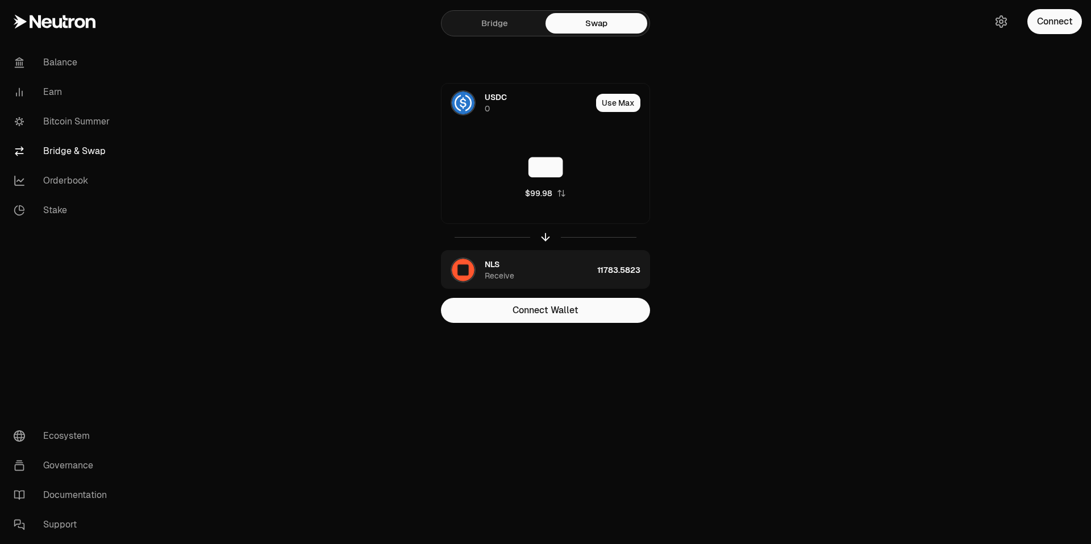
type input "***"
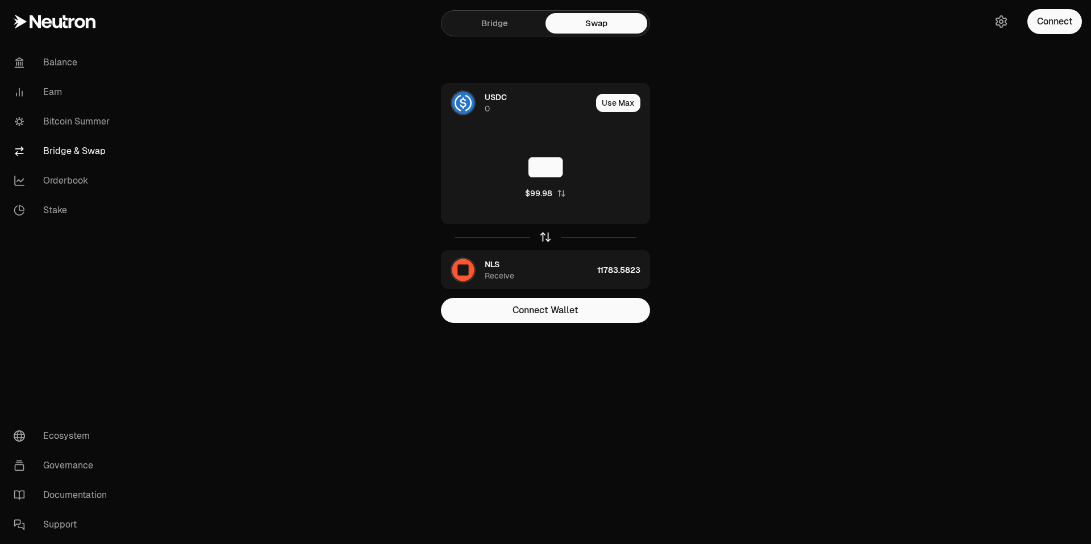
click at [546, 242] on icon "button" at bounding box center [545, 237] width 12 height 12
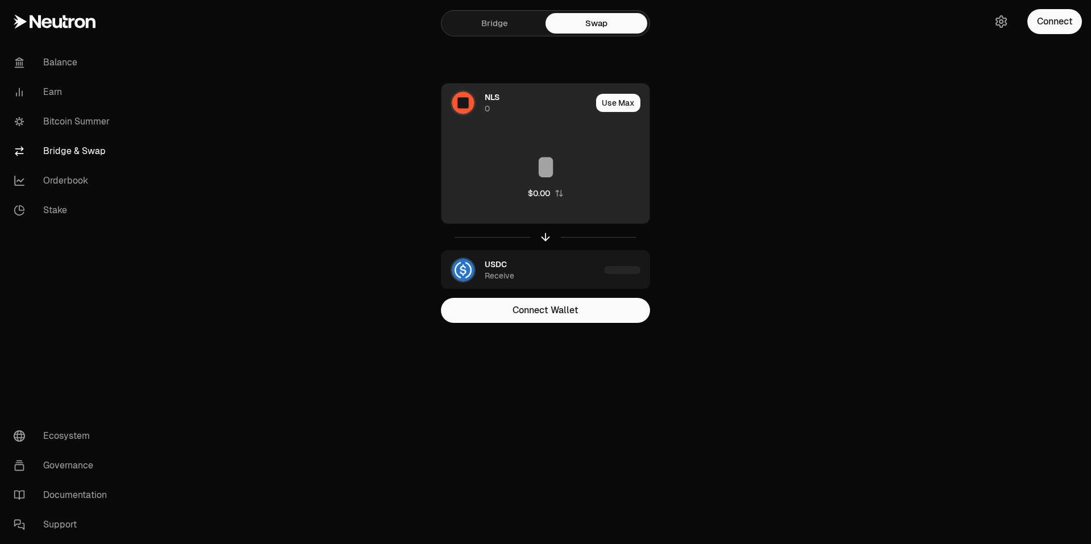
click at [571, 173] on input at bounding box center [545, 167] width 208 height 34
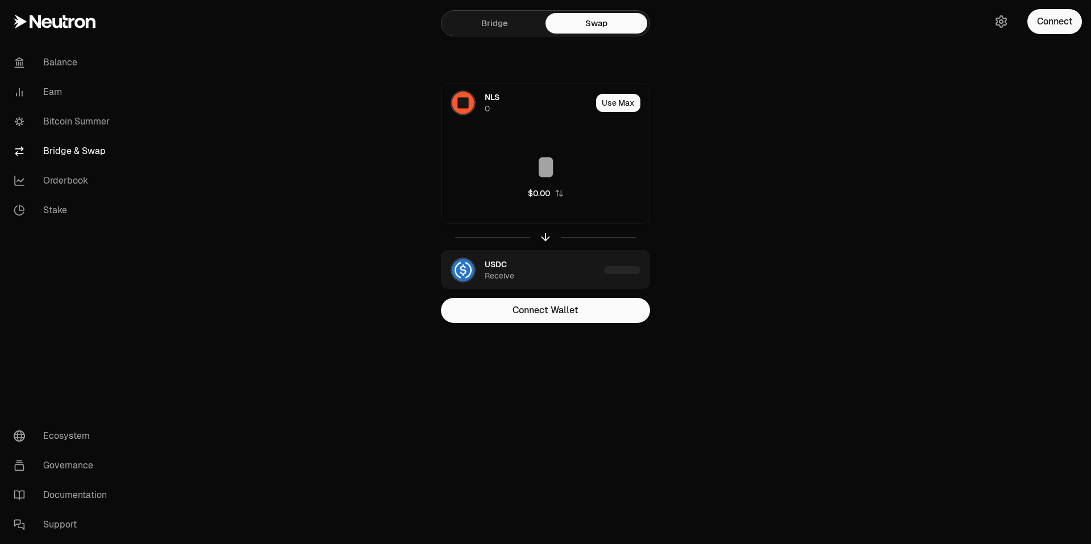
type input "**********"
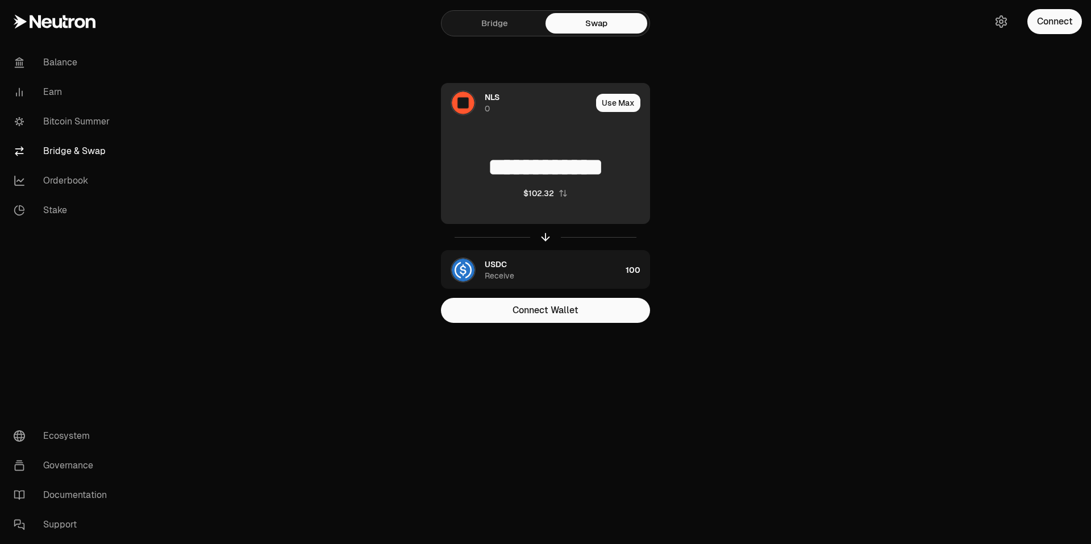
click at [469, 106] on img at bounding box center [463, 102] width 23 height 23
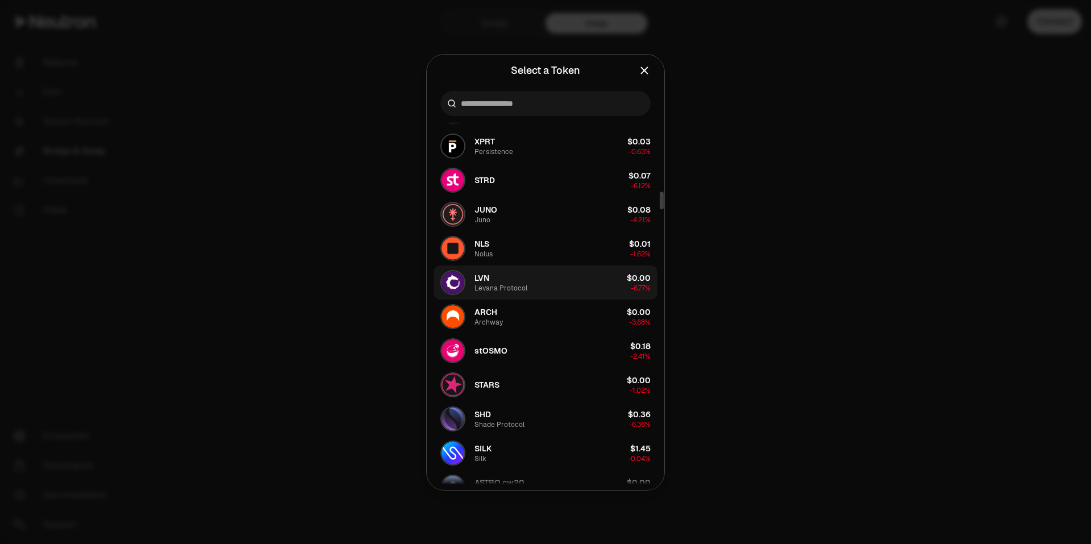
scroll to position [1590, 0]
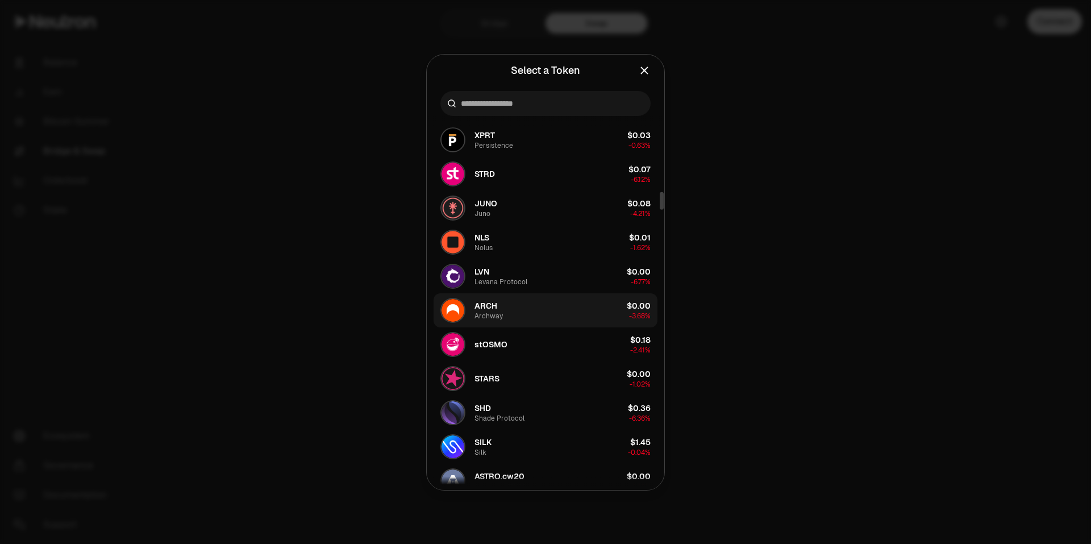
click at [523, 309] on button "ARCH Archway $0.00 -3.68%" at bounding box center [545, 310] width 224 height 34
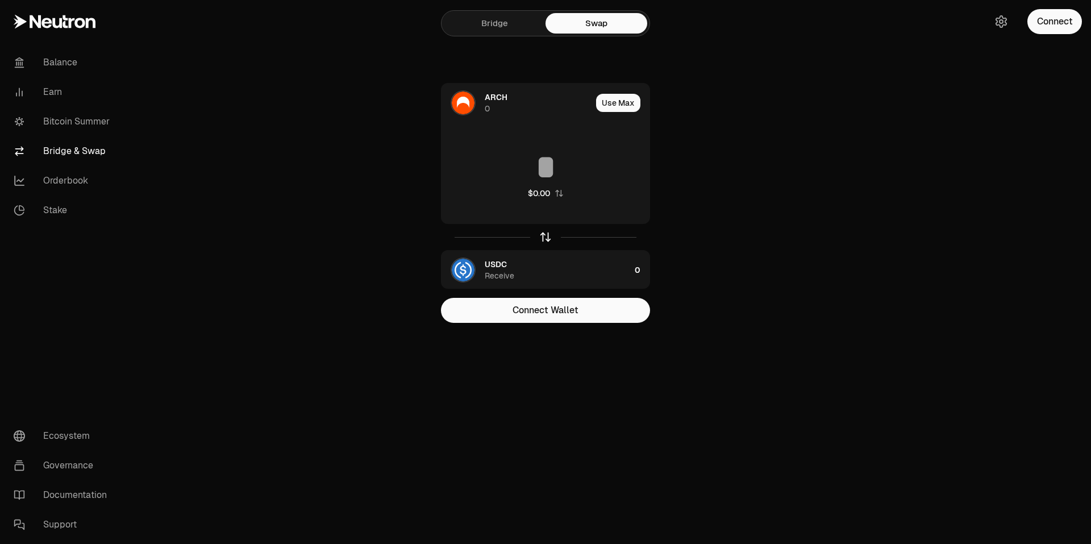
click at [546, 241] on icon "button" at bounding box center [545, 237] width 12 height 12
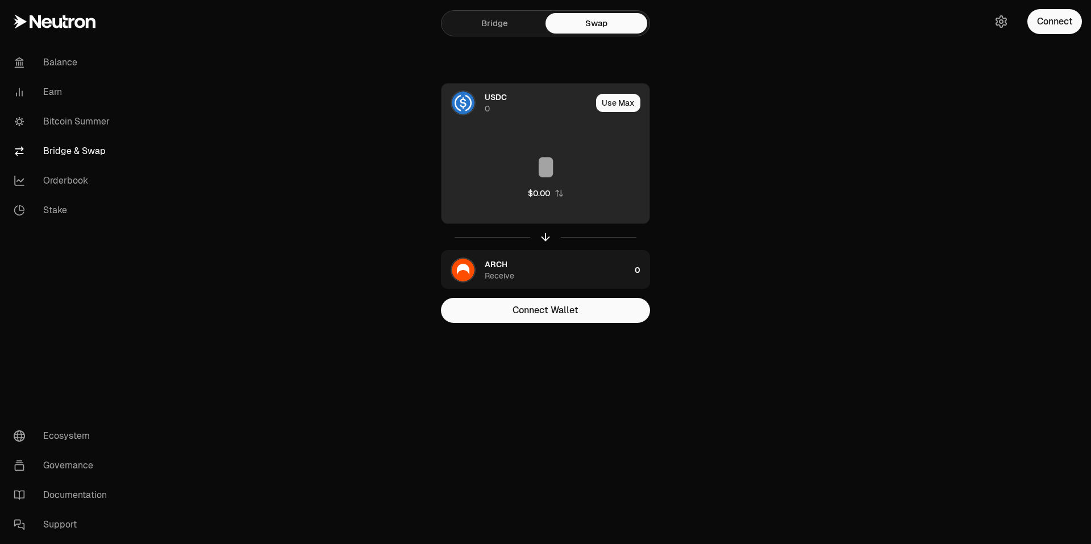
click at [575, 177] on input at bounding box center [545, 167] width 208 height 34
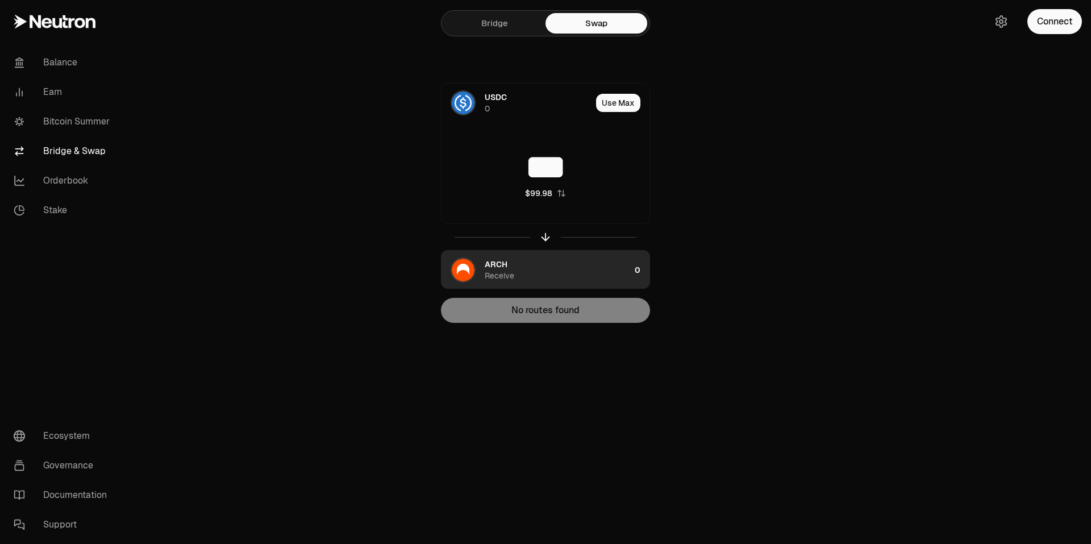
type input "***"
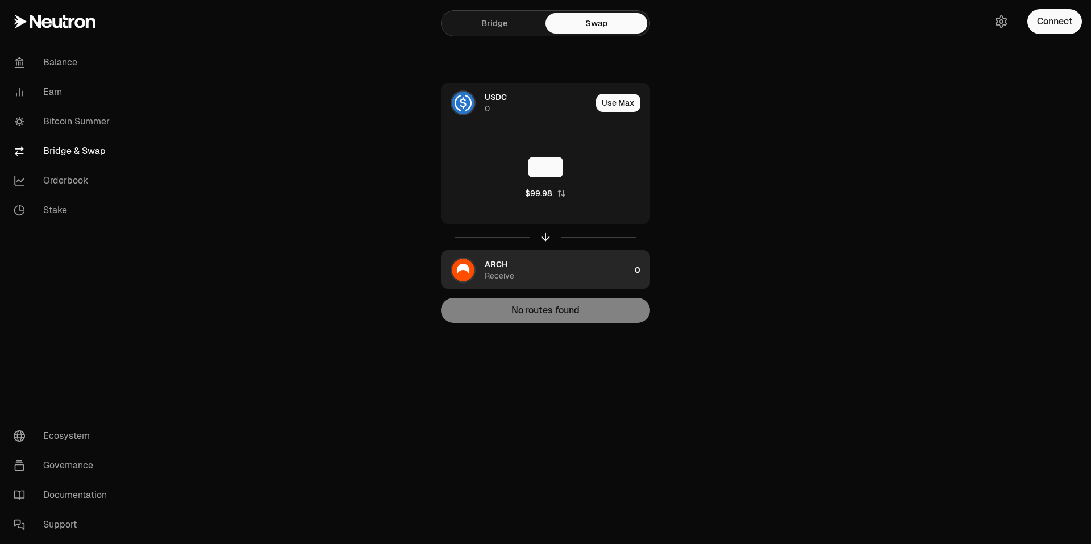
click at [456, 273] on img "button" at bounding box center [463, 269] width 23 height 23
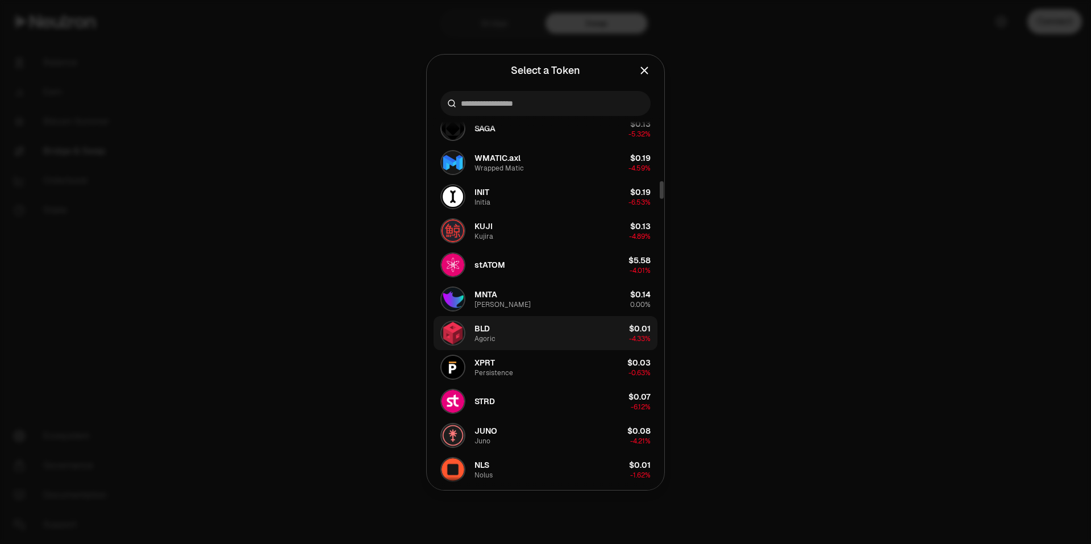
scroll to position [1477, 0]
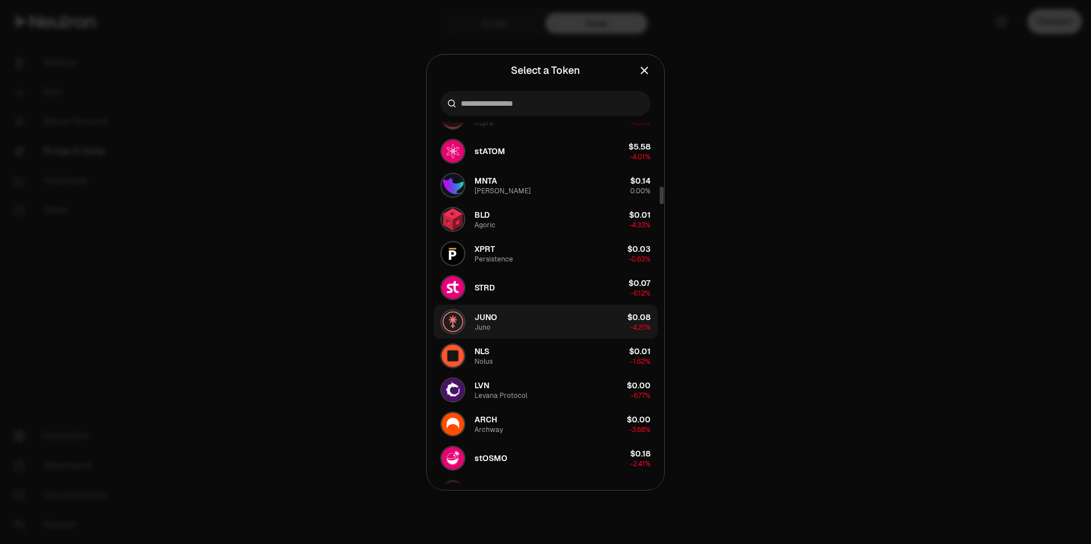
click at [531, 320] on button "JUNO Juno $0.08 -4.21%" at bounding box center [545, 321] width 224 height 34
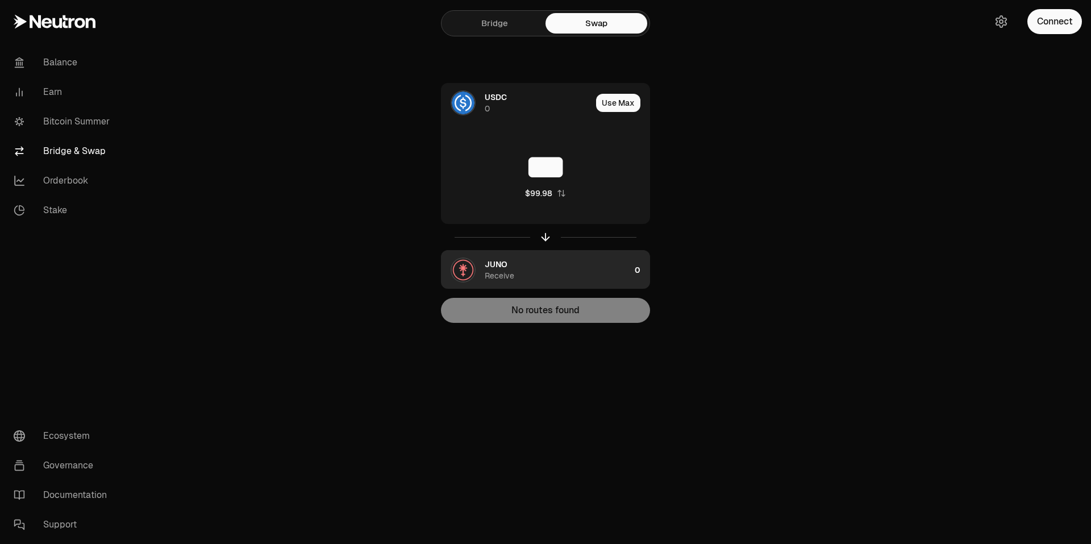
click at [456, 270] on img "button" at bounding box center [463, 269] width 23 height 23
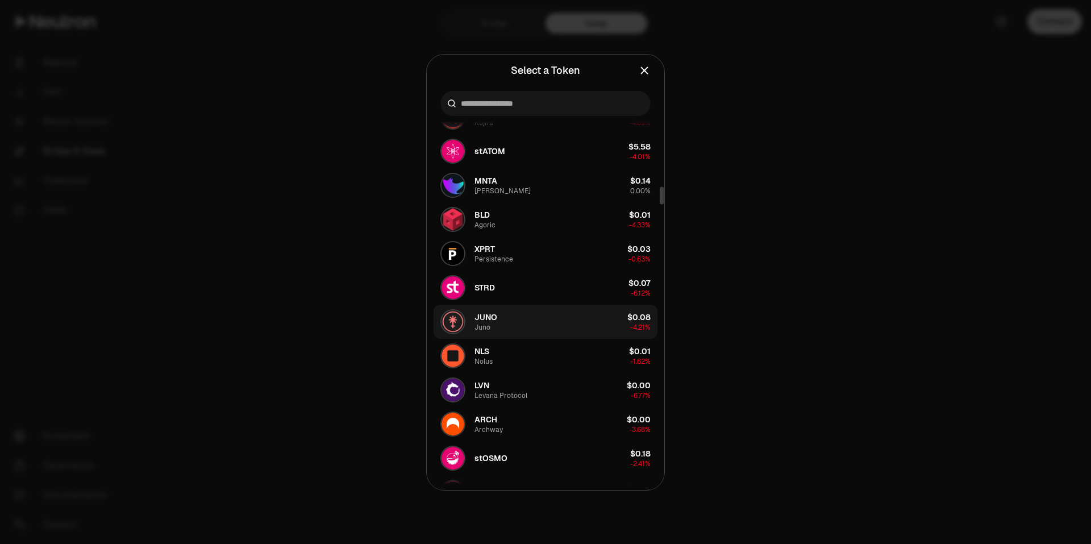
scroll to position [1534, 0]
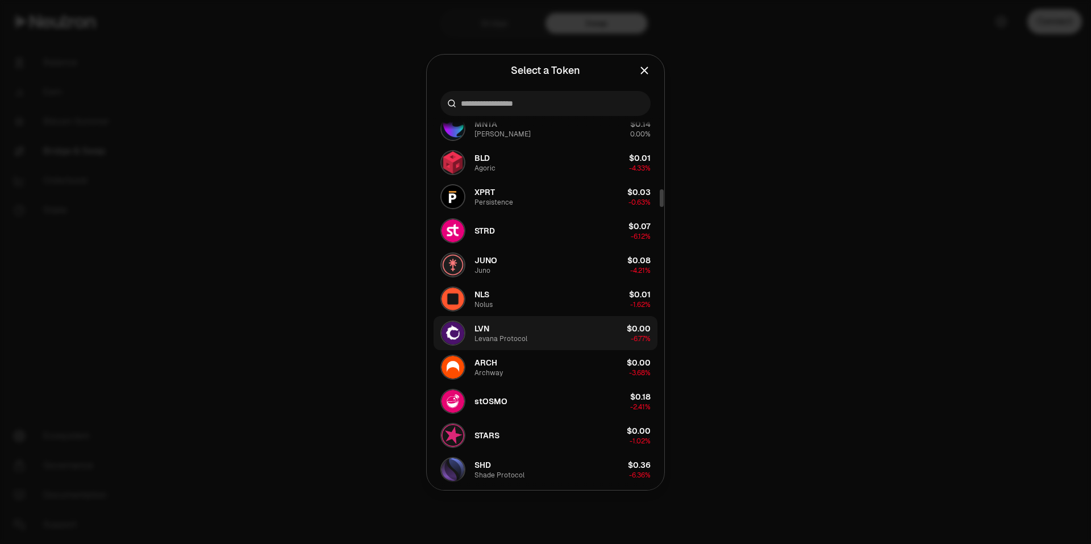
drag, startPoint x: 495, startPoint y: 339, endPoint x: 535, endPoint y: 339, distance: 40.3
click at [495, 340] on div "Levana Protocol" at bounding box center [500, 338] width 53 height 9
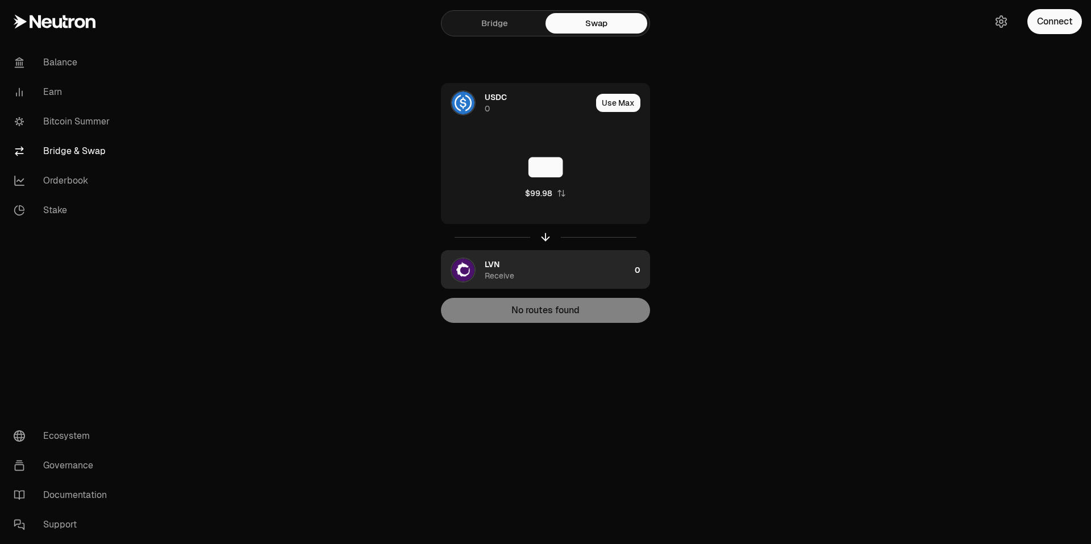
click at [468, 270] on img "button" at bounding box center [463, 269] width 23 height 23
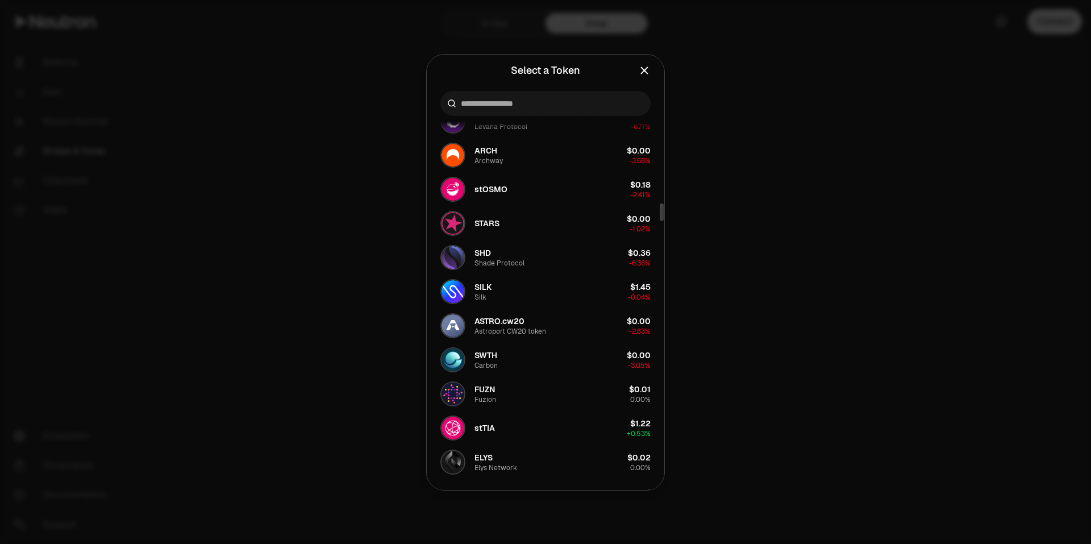
scroll to position [1704, 0]
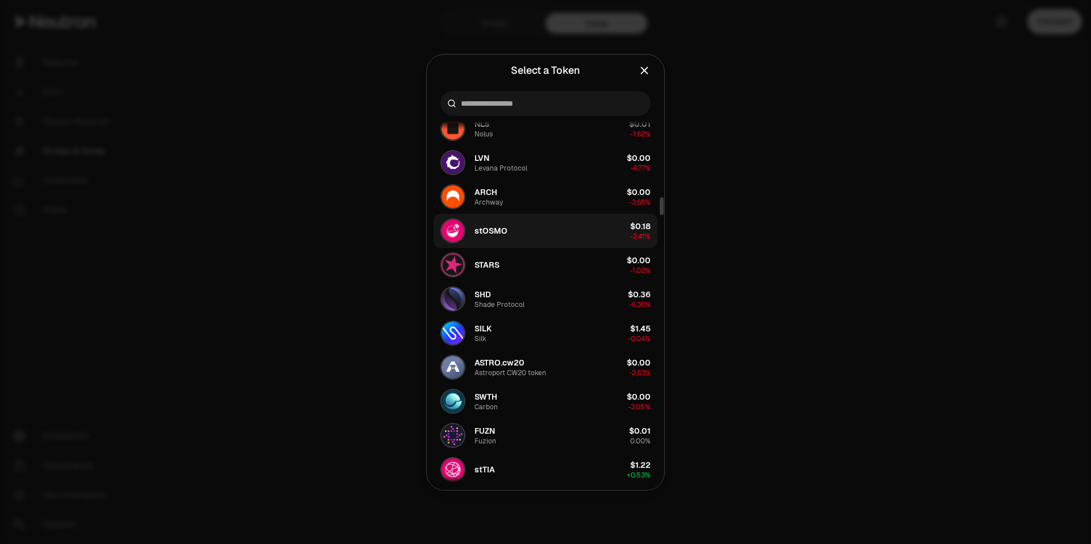
click at [482, 265] on span "STARS" at bounding box center [486, 264] width 25 height 11
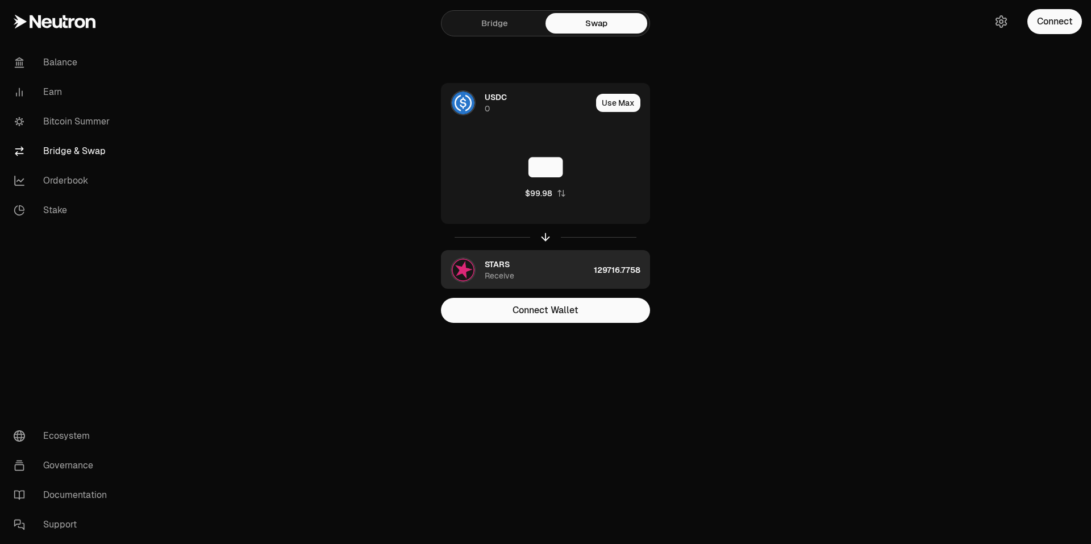
click at [489, 262] on span "STARS" at bounding box center [497, 263] width 25 height 11
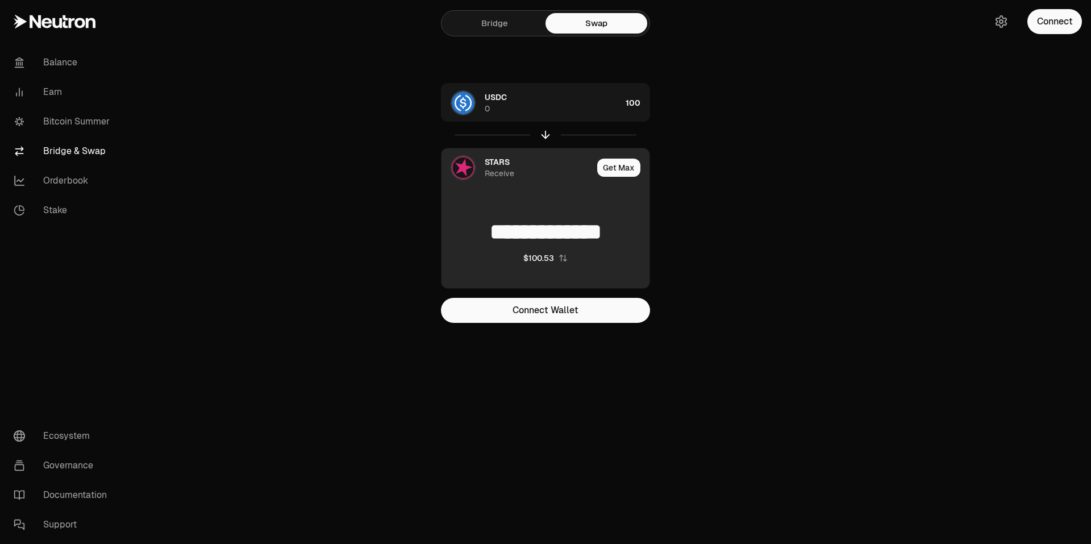
click at [460, 170] on img at bounding box center [463, 167] width 23 height 23
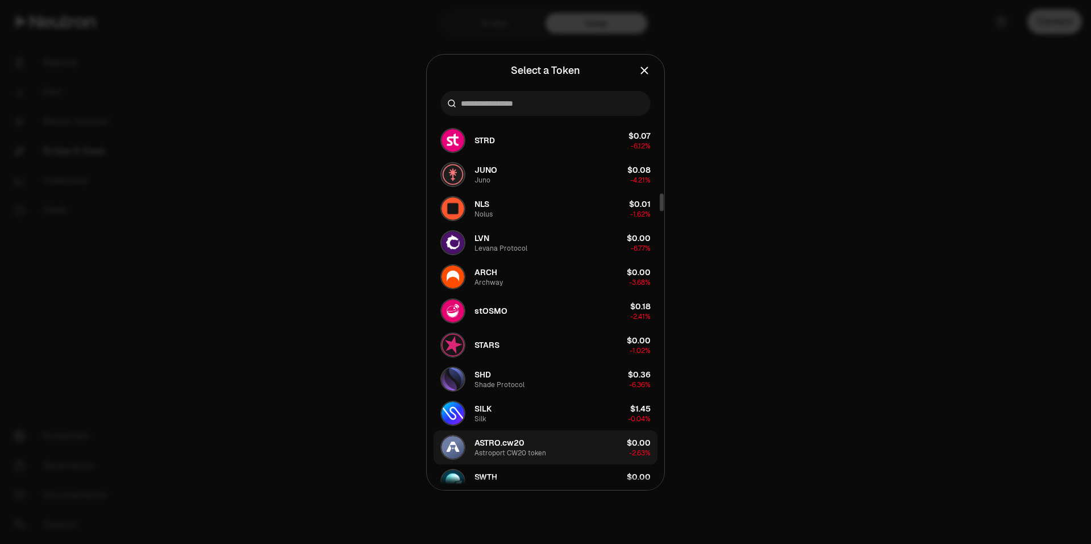
scroll to position [1623, 0]
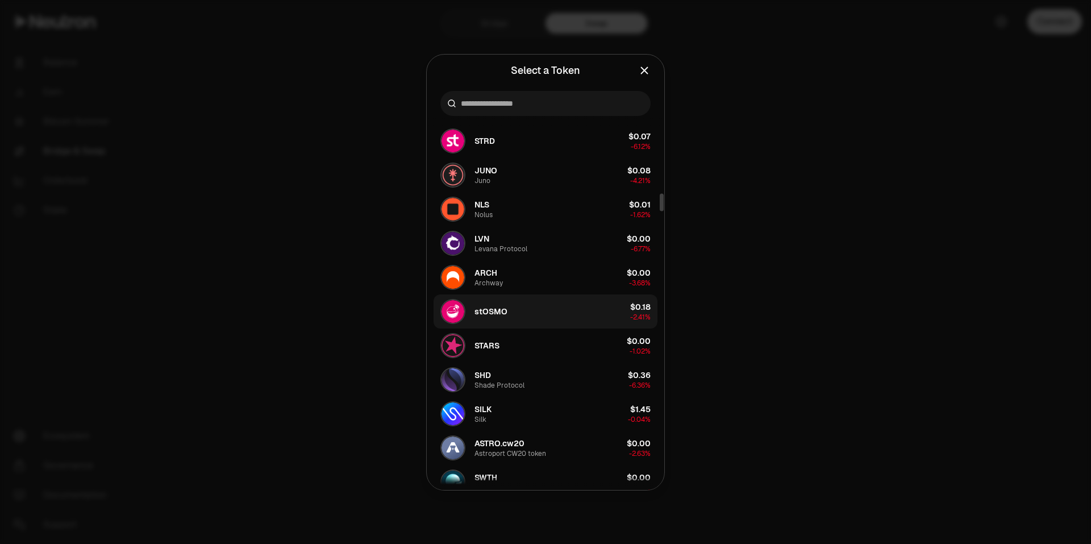
click at [534, 308] on button "stOSMO $0.18 -2.41%" at bounding box center [545, 311] width 224 height 34
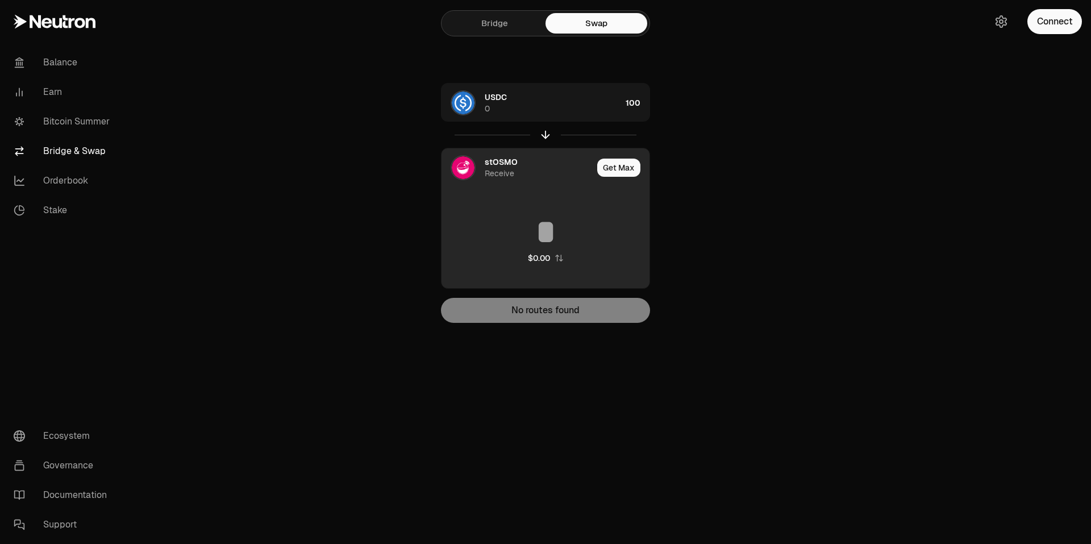
click at [460, 164] on img at bounding box center [463, 167] width 23 height 23
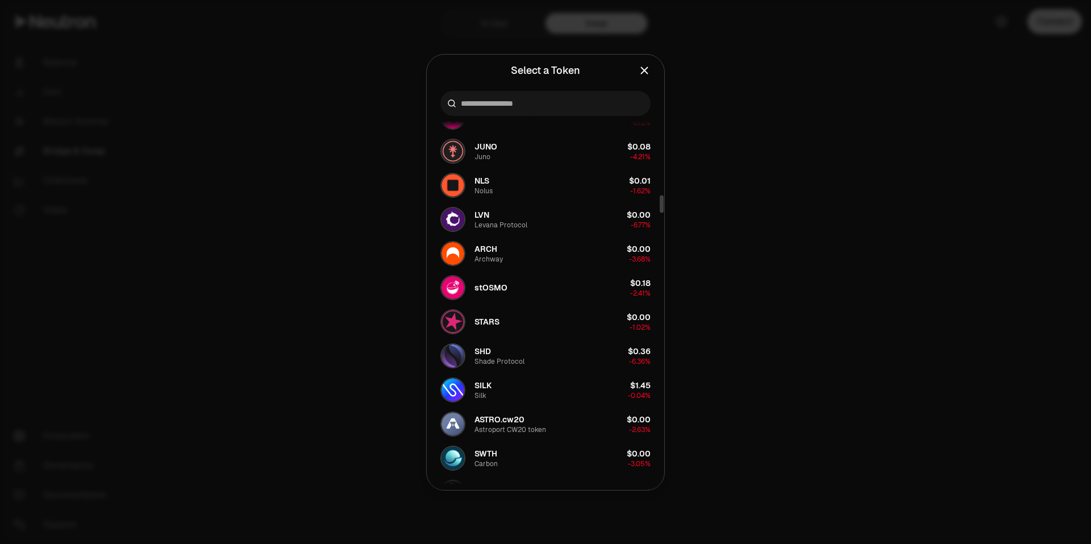
scroll to position [1704, 0]
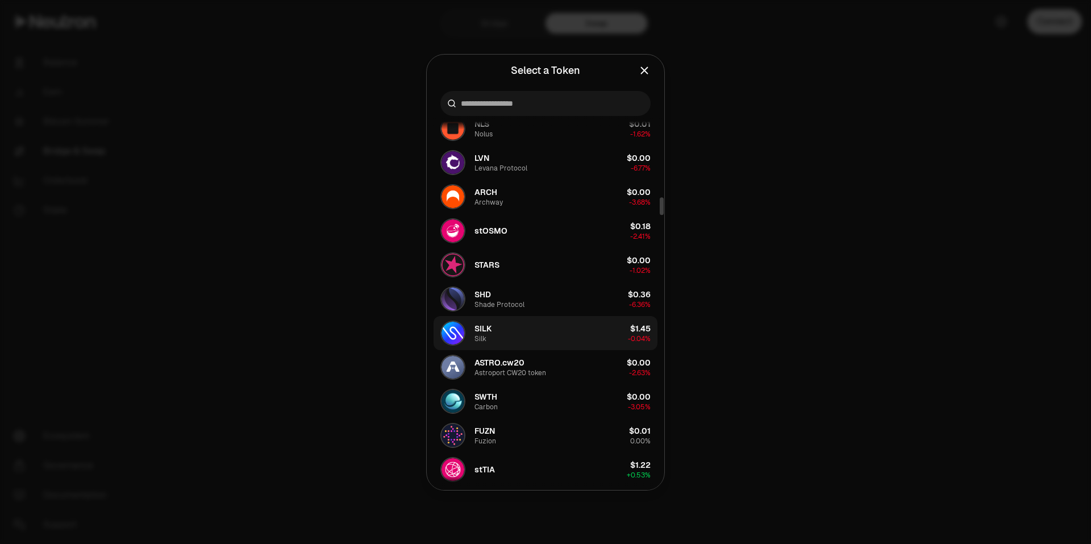
click at [546, 341] on button "SILK Silk $1.45 -0.04%" at bounding box center [545, 333] width 224 height 34
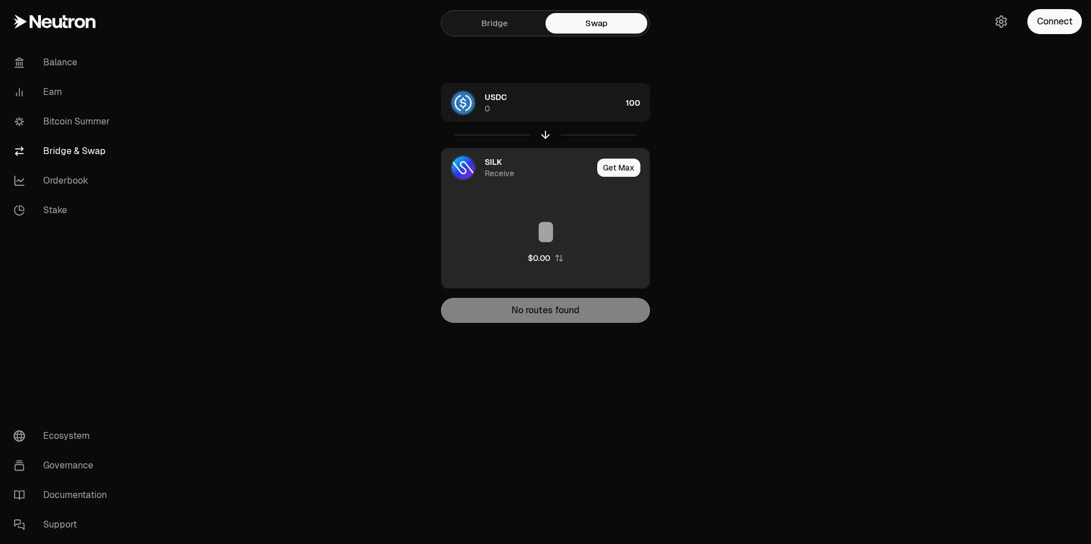
click at [462, 168] on img at bounding box center [463, 167] width 23 height 23
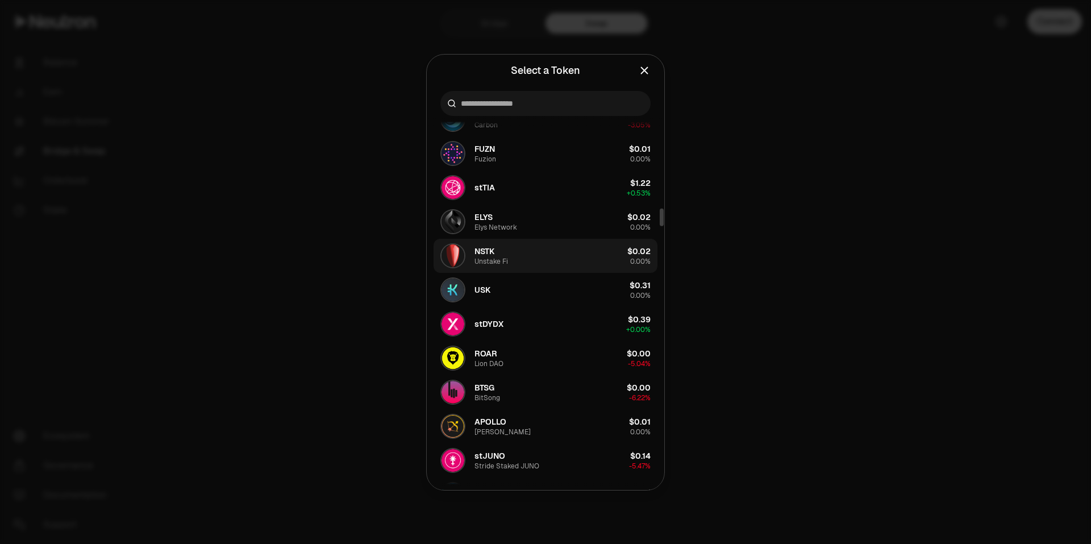
scroll to position [1988, 0]
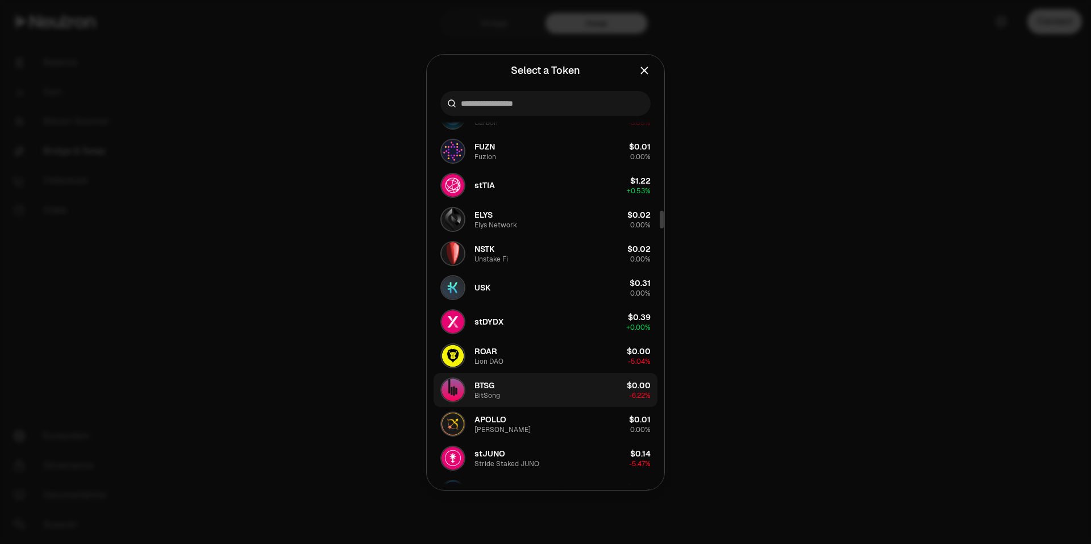
click at [508, 383] on button "BTSG BitSong $0.00 -6.22%" at bounding box center [545, 390] width 224 height 34
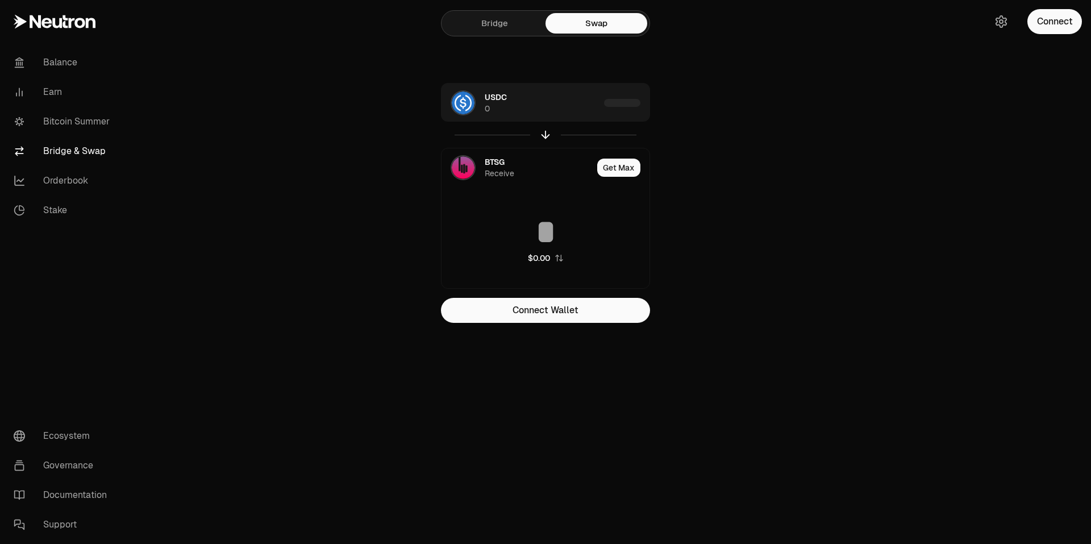
type input "**********"
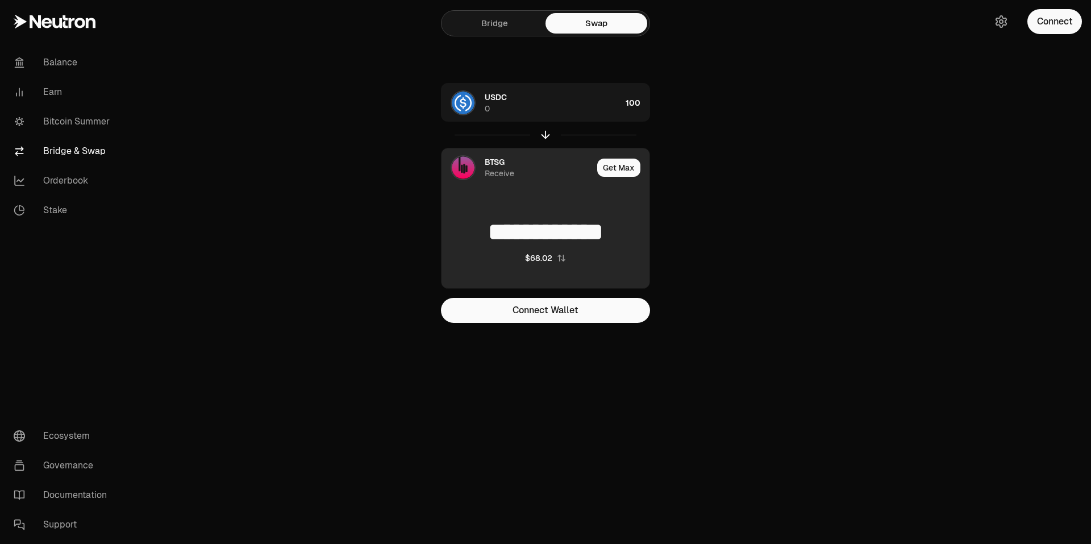
click at [464, 168] on img at bounding box center [463, 167] width 23 height 23
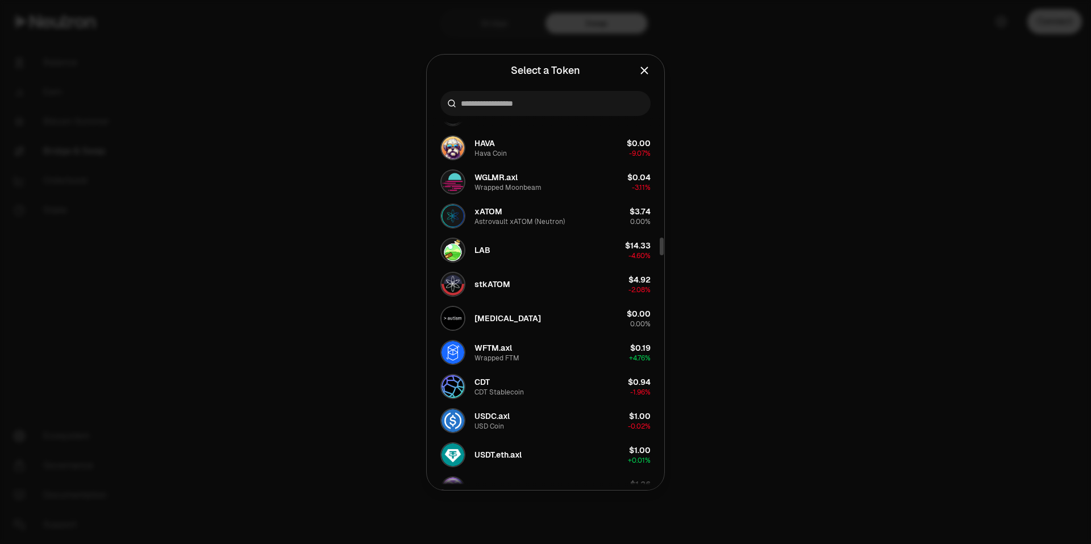
scroll to position [2556, 0]
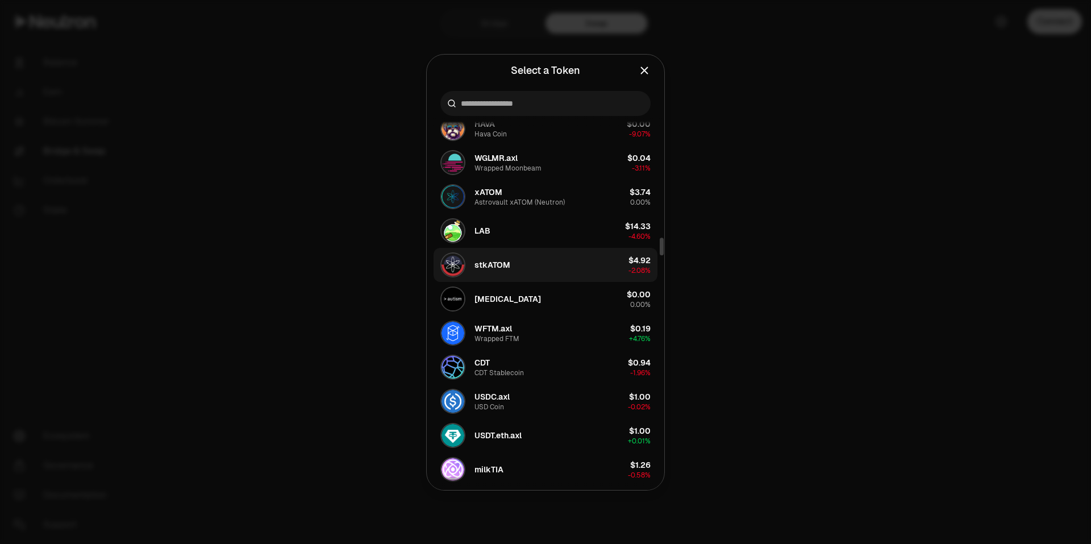
click at [552, 271] on button "stkATOM $4.92 -2.08%" at bounding box center [545, 265] width 224 height 34
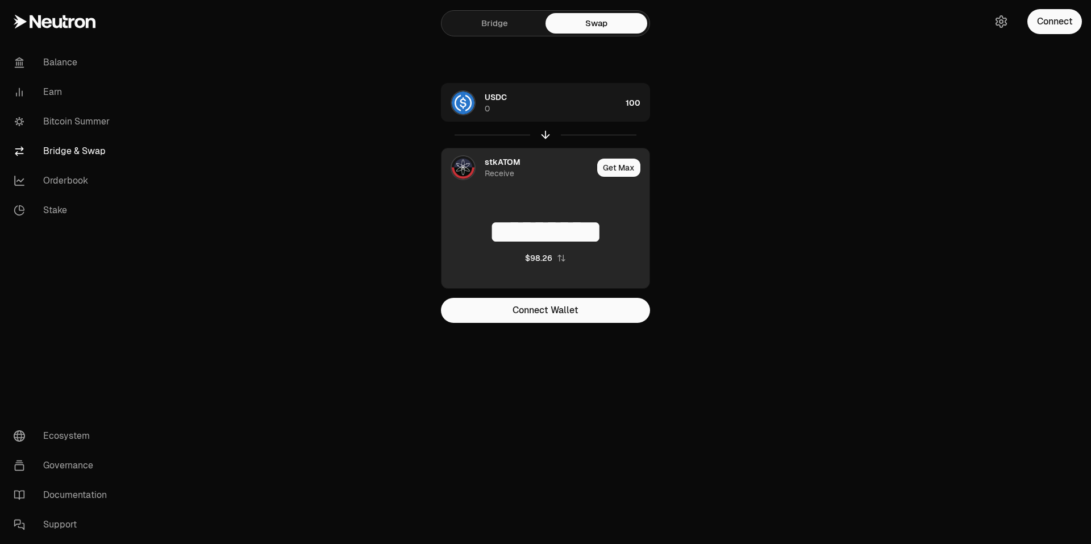
click at [471, 163] on img at bounding box center [463, 167] width 23 height 23
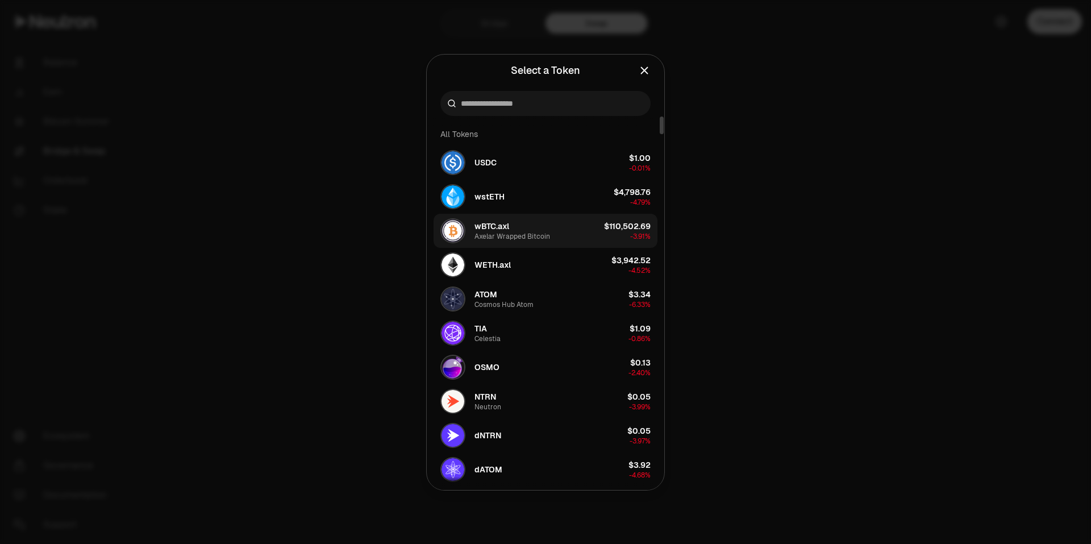
type input "*********"
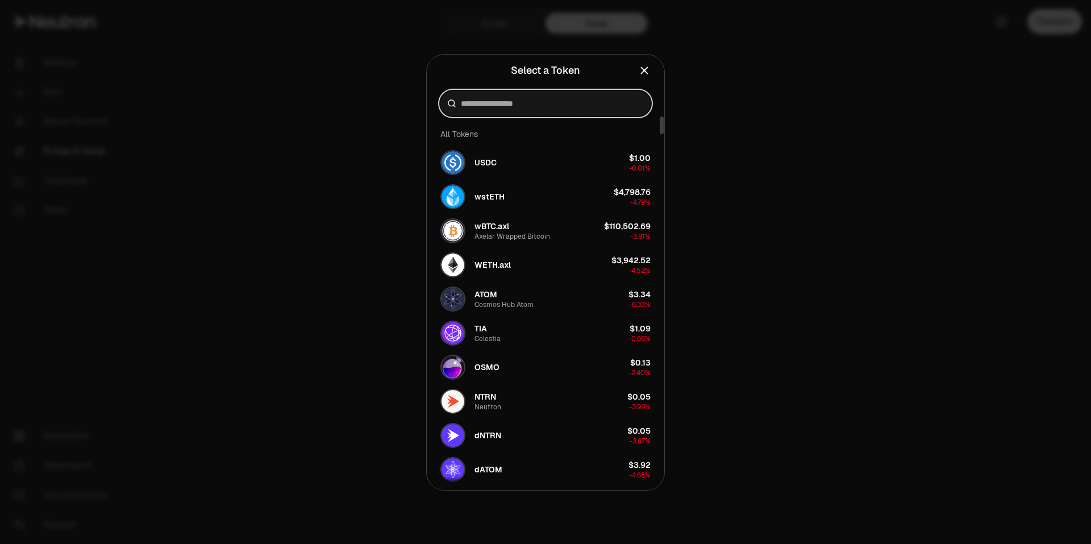
click at [487, 102] on input at bounding box center [552, 103] width 183 height 11
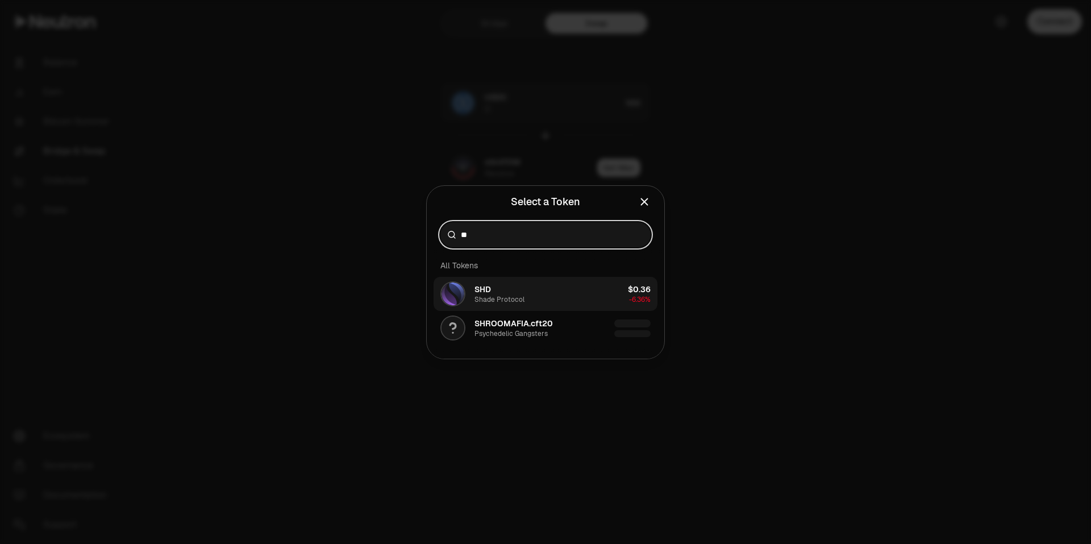
type input "**"
click at [520, 291] on div "SHD Shade Protocol" at bounding box center [499, 293] width 50 height 20
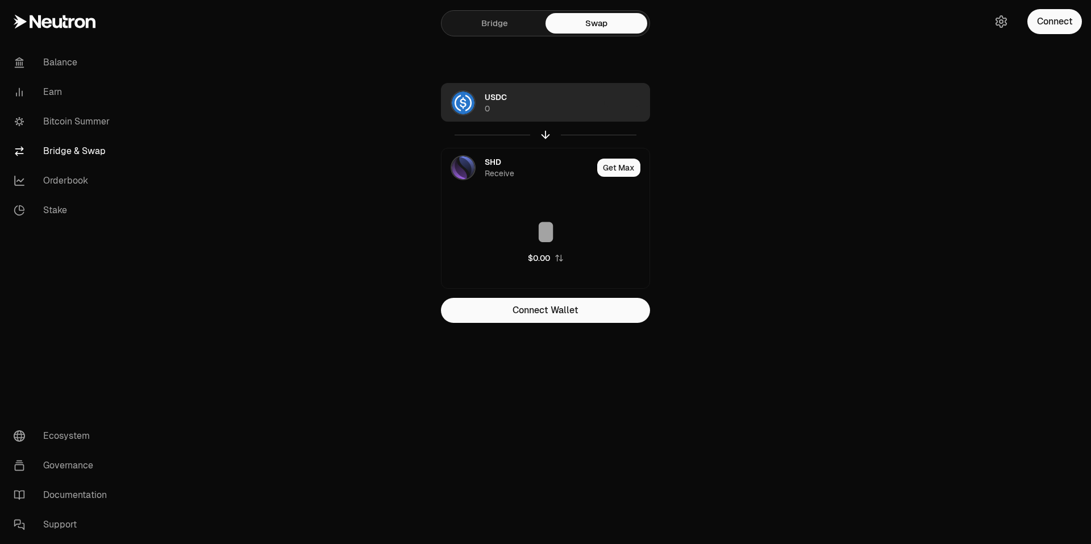
type input "**********"
click at [557, 107] on div "USDC 0" at bounding box center [553, 102] width 136 height 23
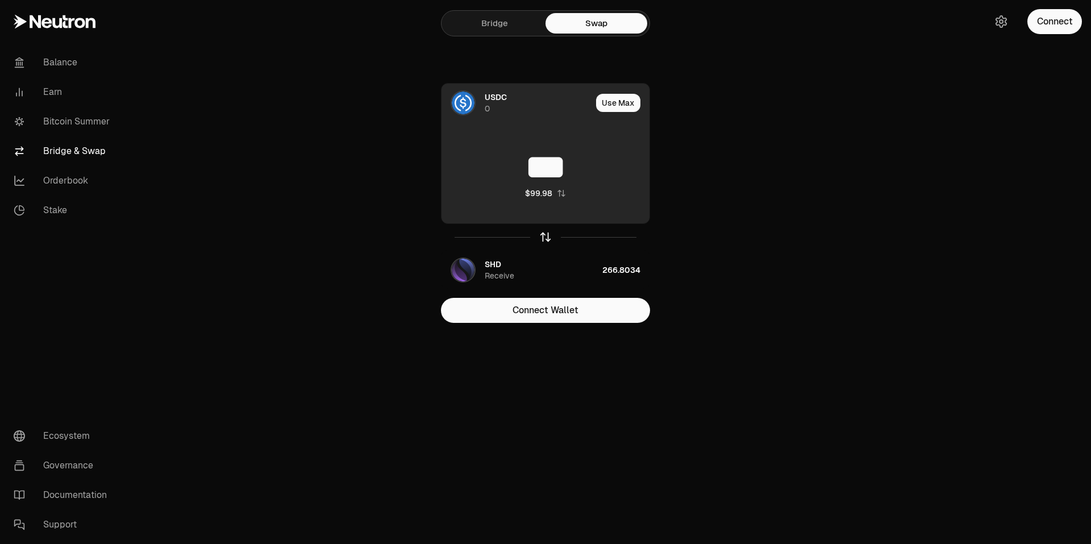
click at [547, 239] on icon "button" at bounding box center [545, 237] width 12 height 12
type input "**********"
